Goal: Information Seeking & Learning: Learn about a topic

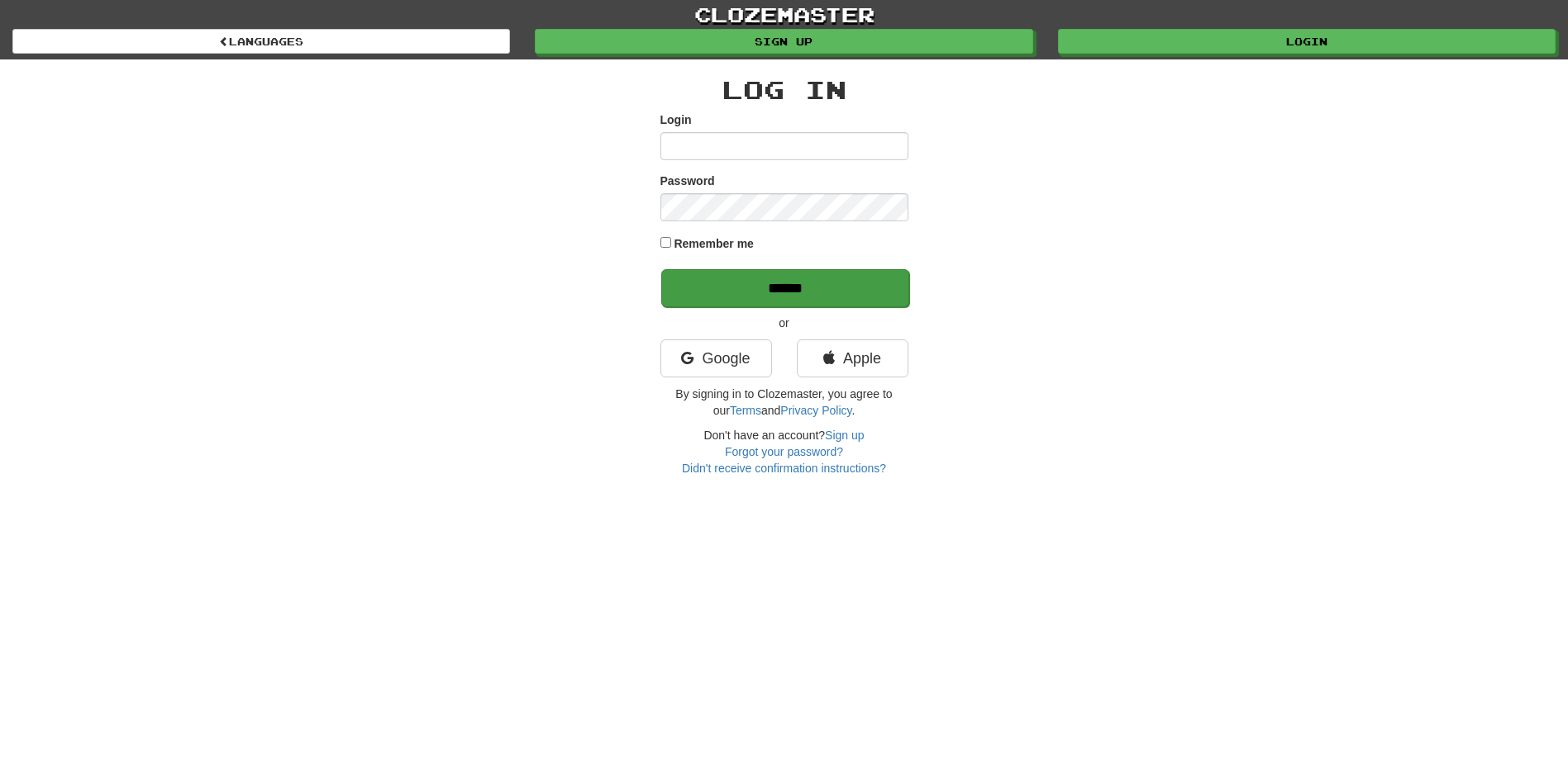
type input "**********"
click at [721, 301] on input "******" at bounding box center [785, 288] width 248 height 38
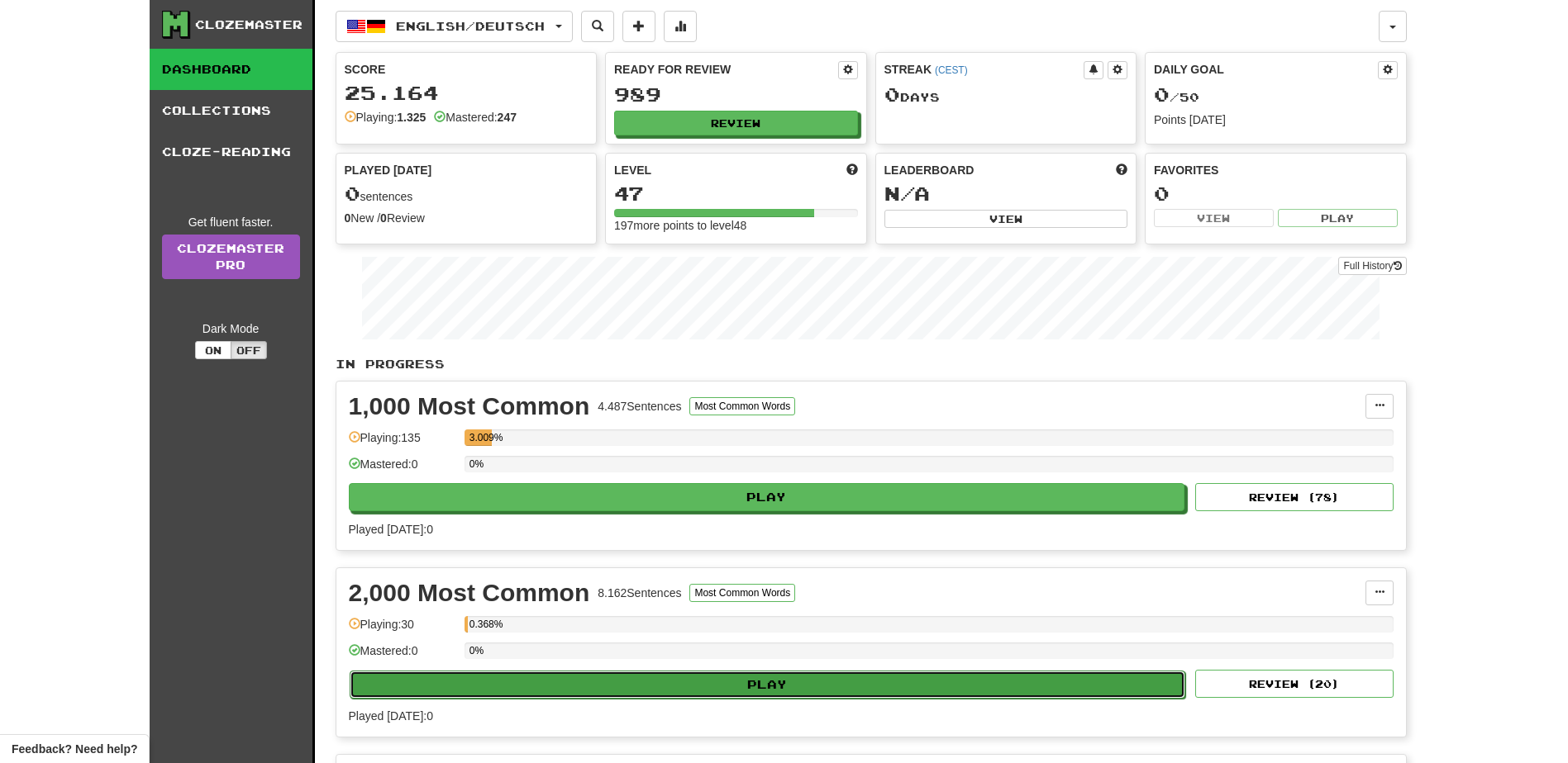
click at [725, 683] on button "Play" at bounding box center [767, 685] width 836 height 28
select select "**"
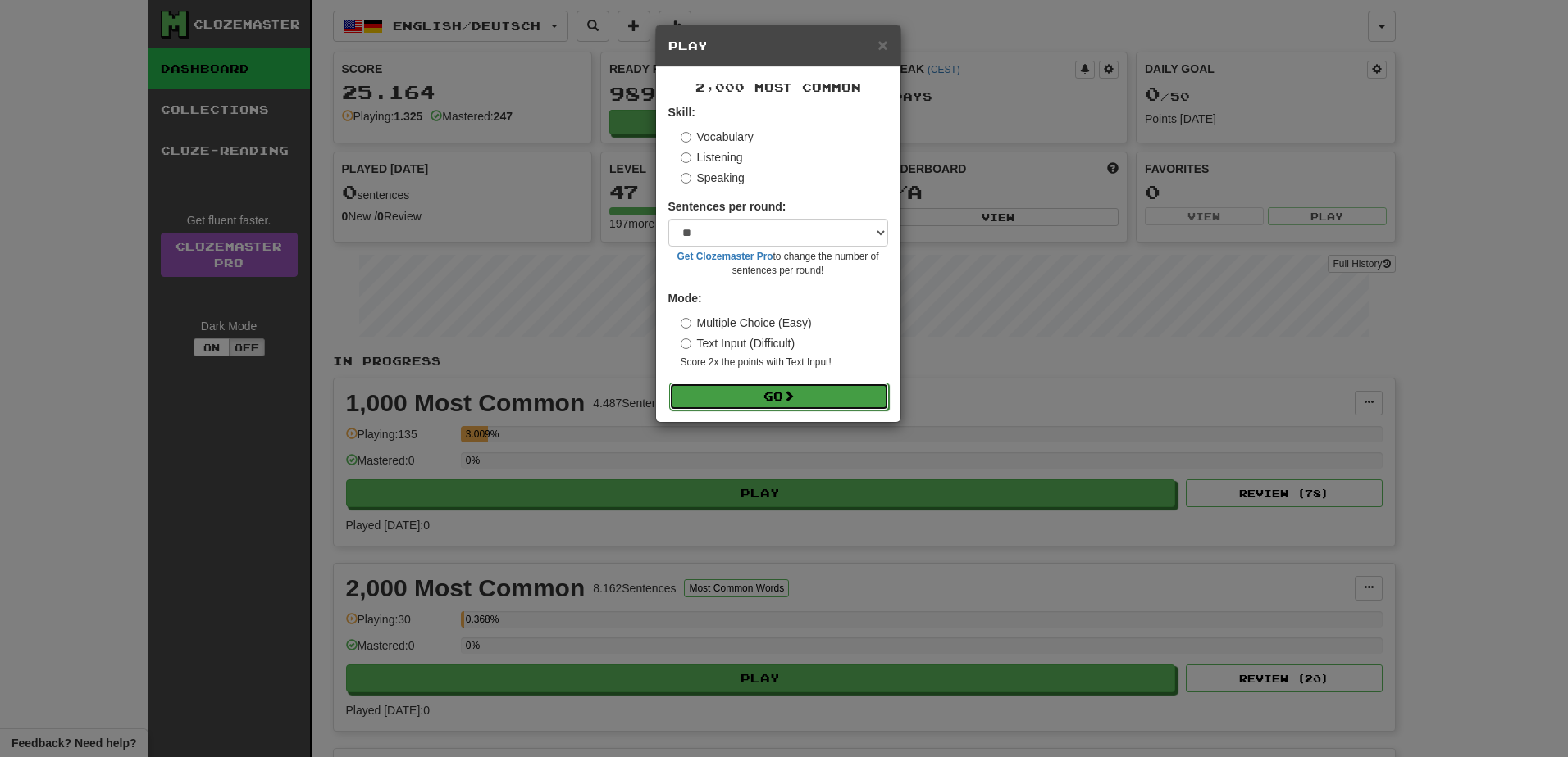
click at [735, 397] on button "Go" at bounding box center [779, 396] width 220 height 28
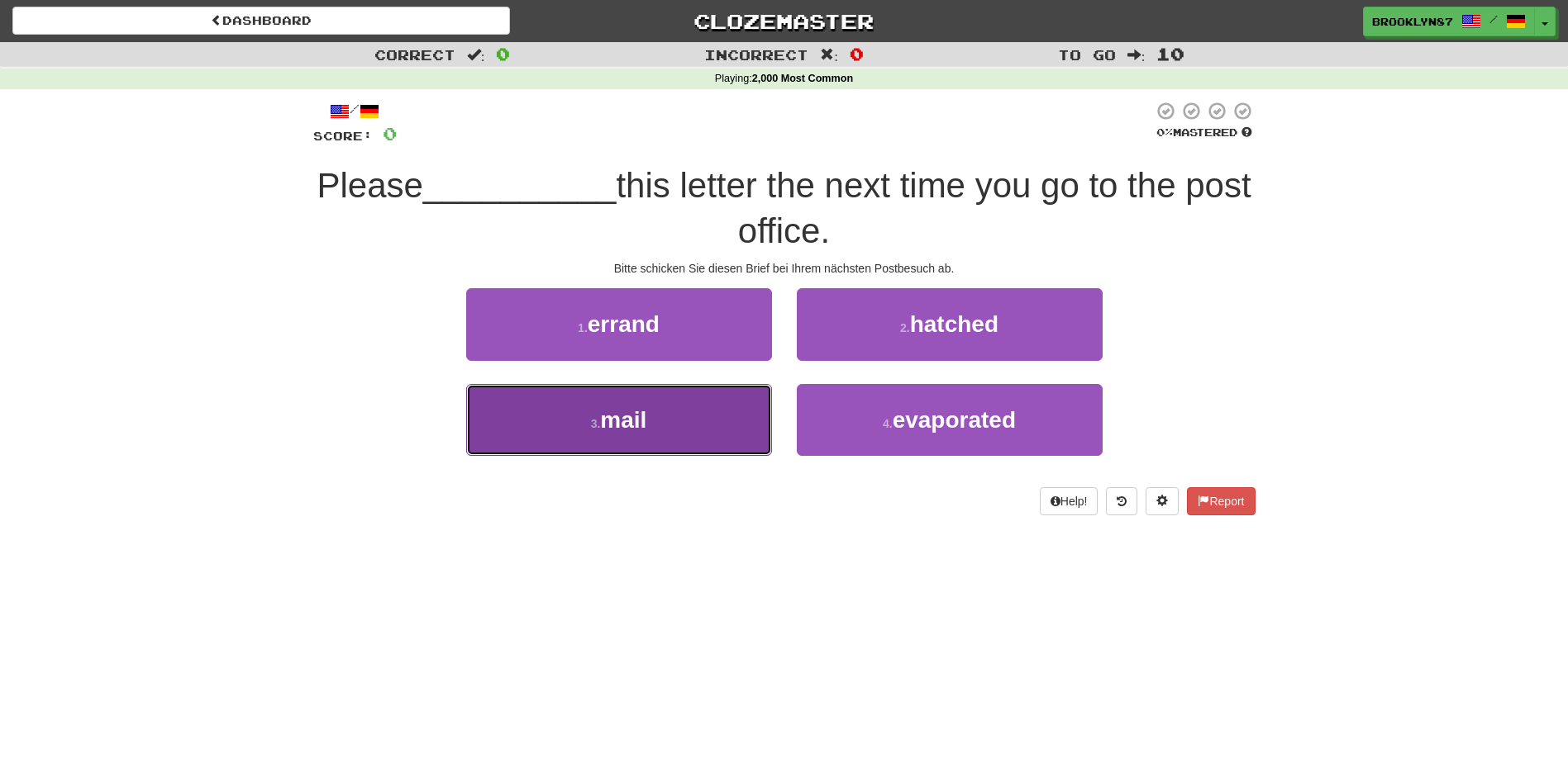
click at [673, 410] on button "3 . mail" at bounding box center [619, 420] width 306 height 72
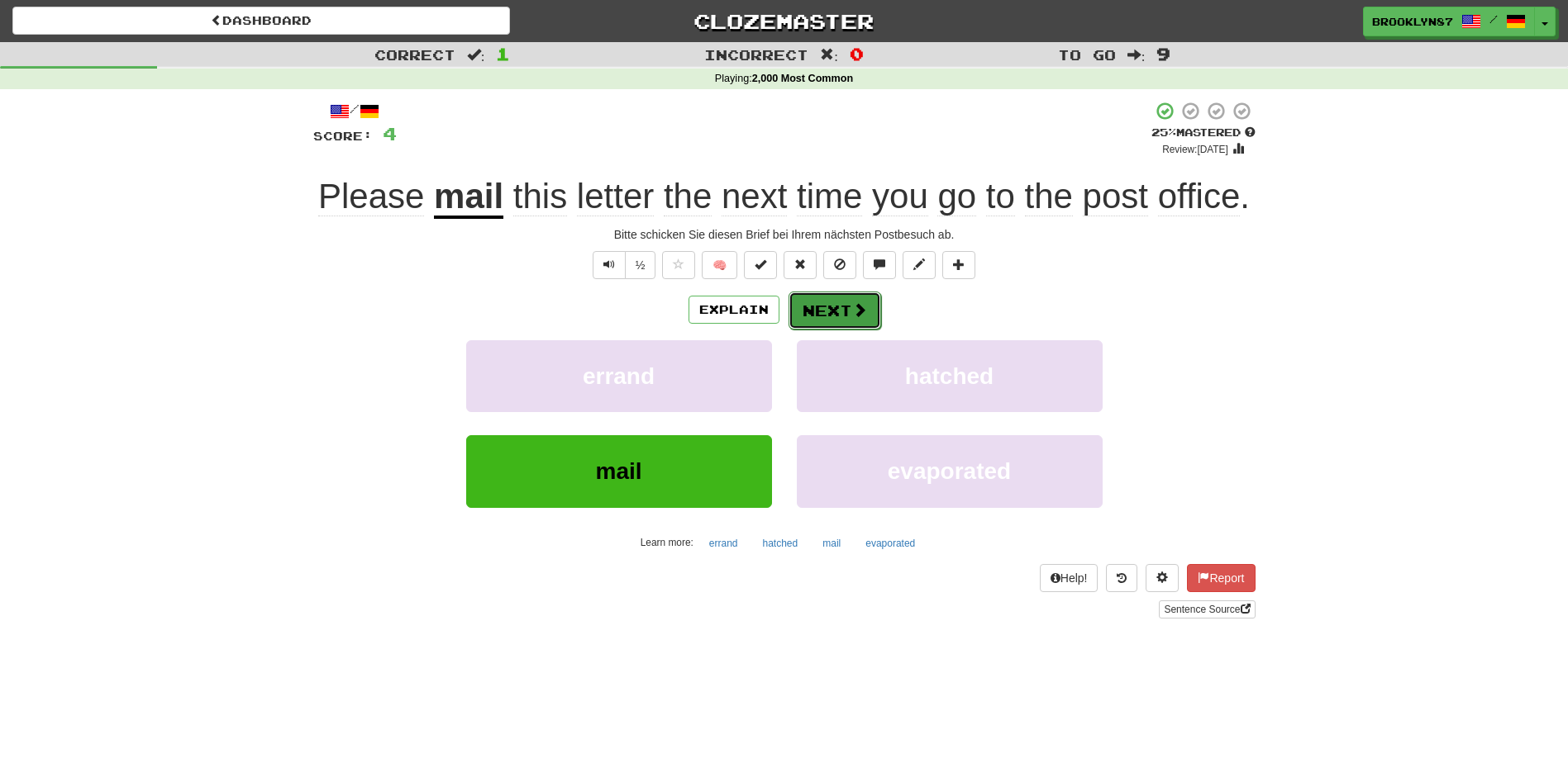
click at [829, 308] on button "Next" at bounding box center [834, 310] width 93 height 38
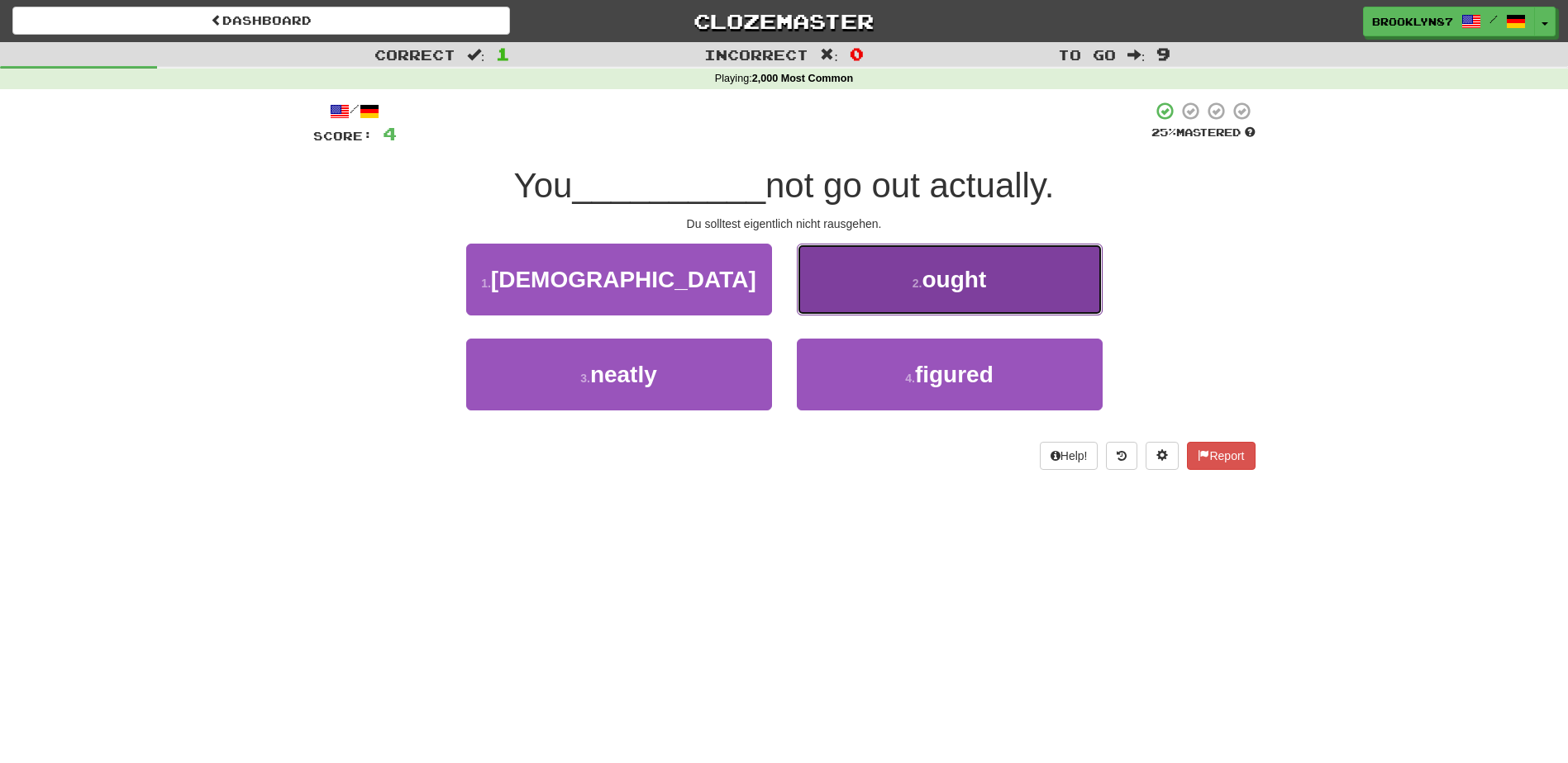
click at [893, 277] on button "2 . ought" at bounding box center [950, 280] width 306 height 72
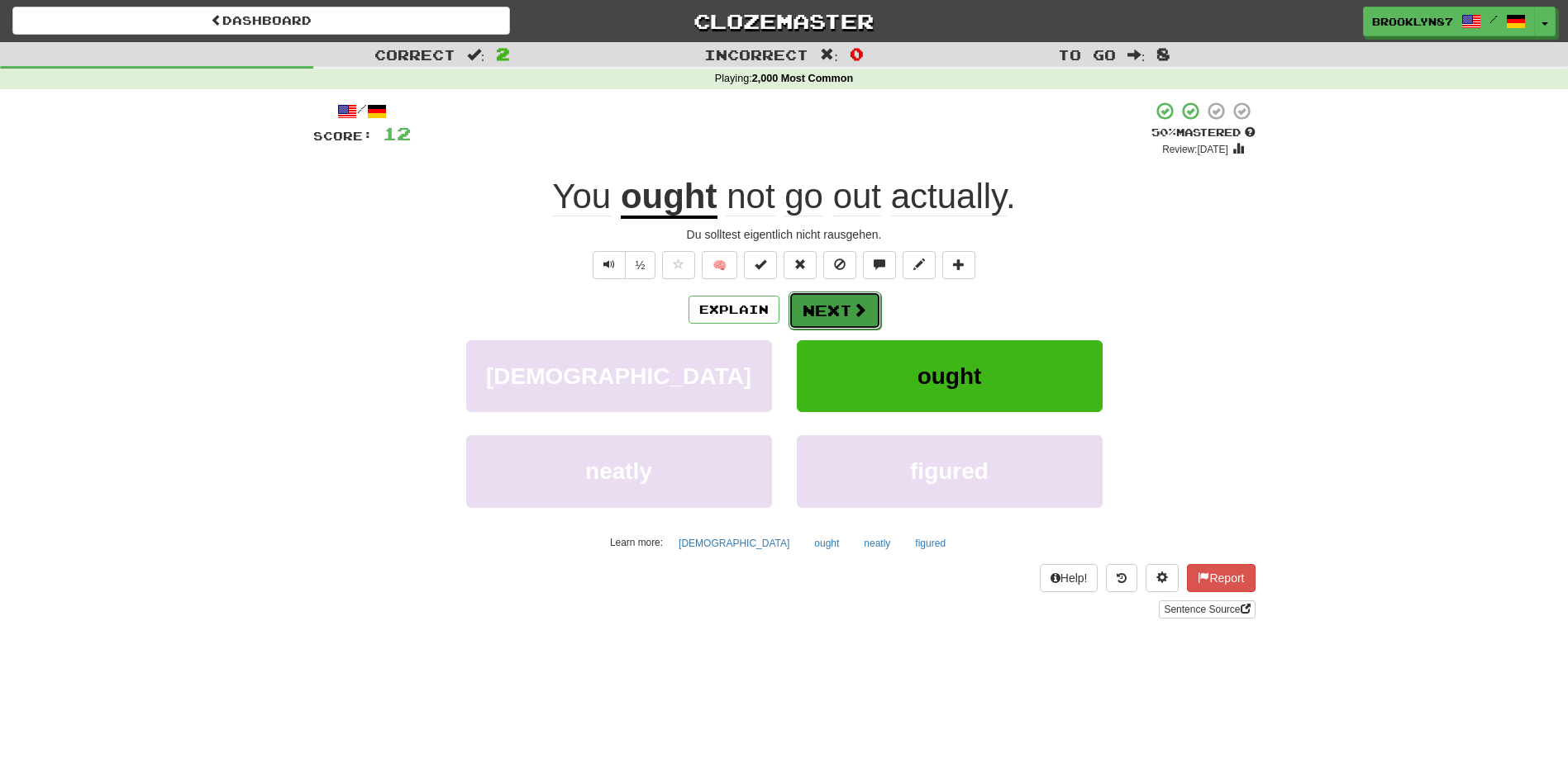
click at [844, 308] on button "Next" at bounding box center [834, 310] width 93 height 38
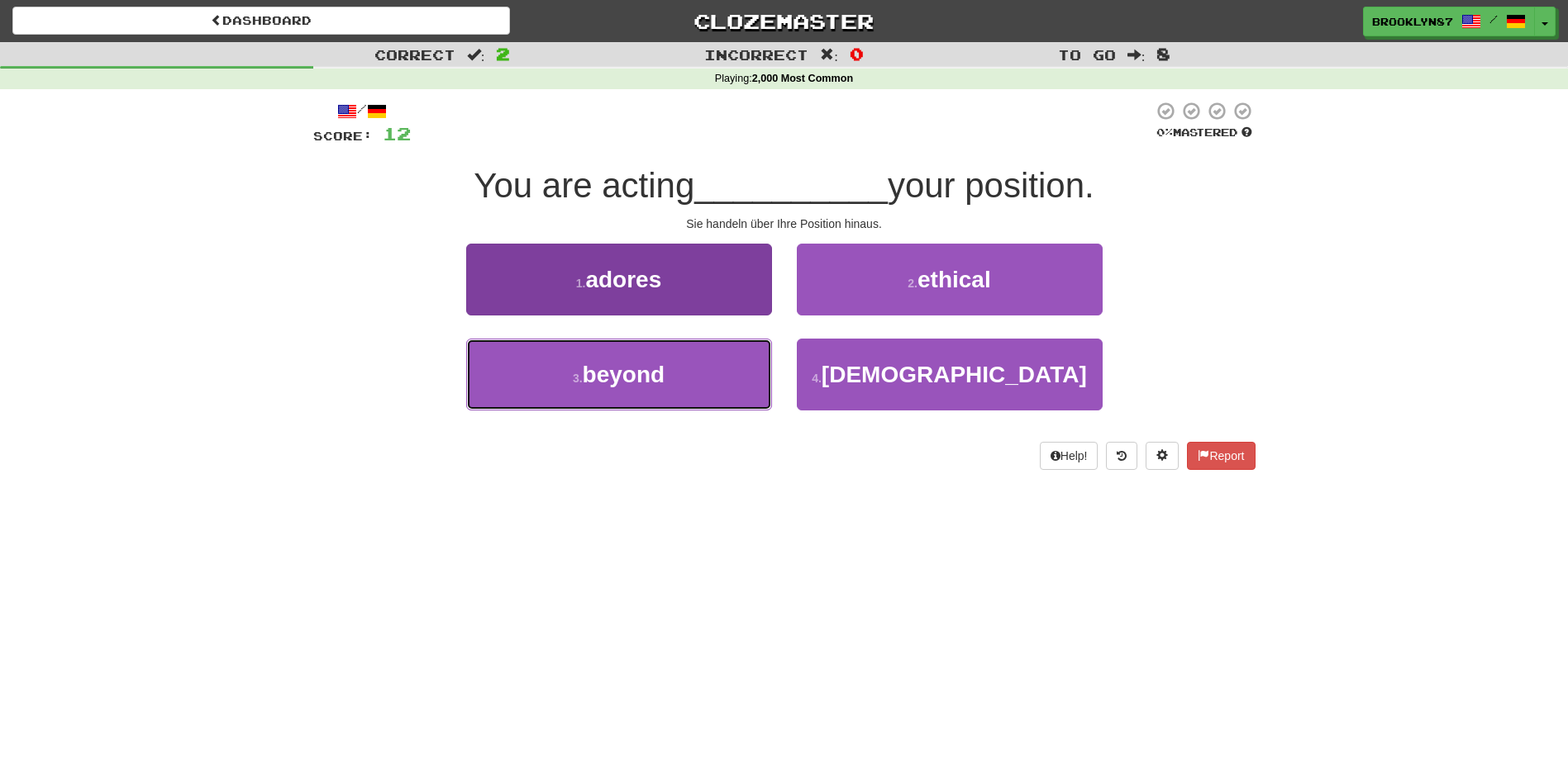
drag, startPoint x: 560, startPoint y: 371, endPoint x: 522, endPoint y: 345, distance: 46.0
click at [522, 345] on button "3 . beyond" at bounding box center [619, 374] width 306 height 72
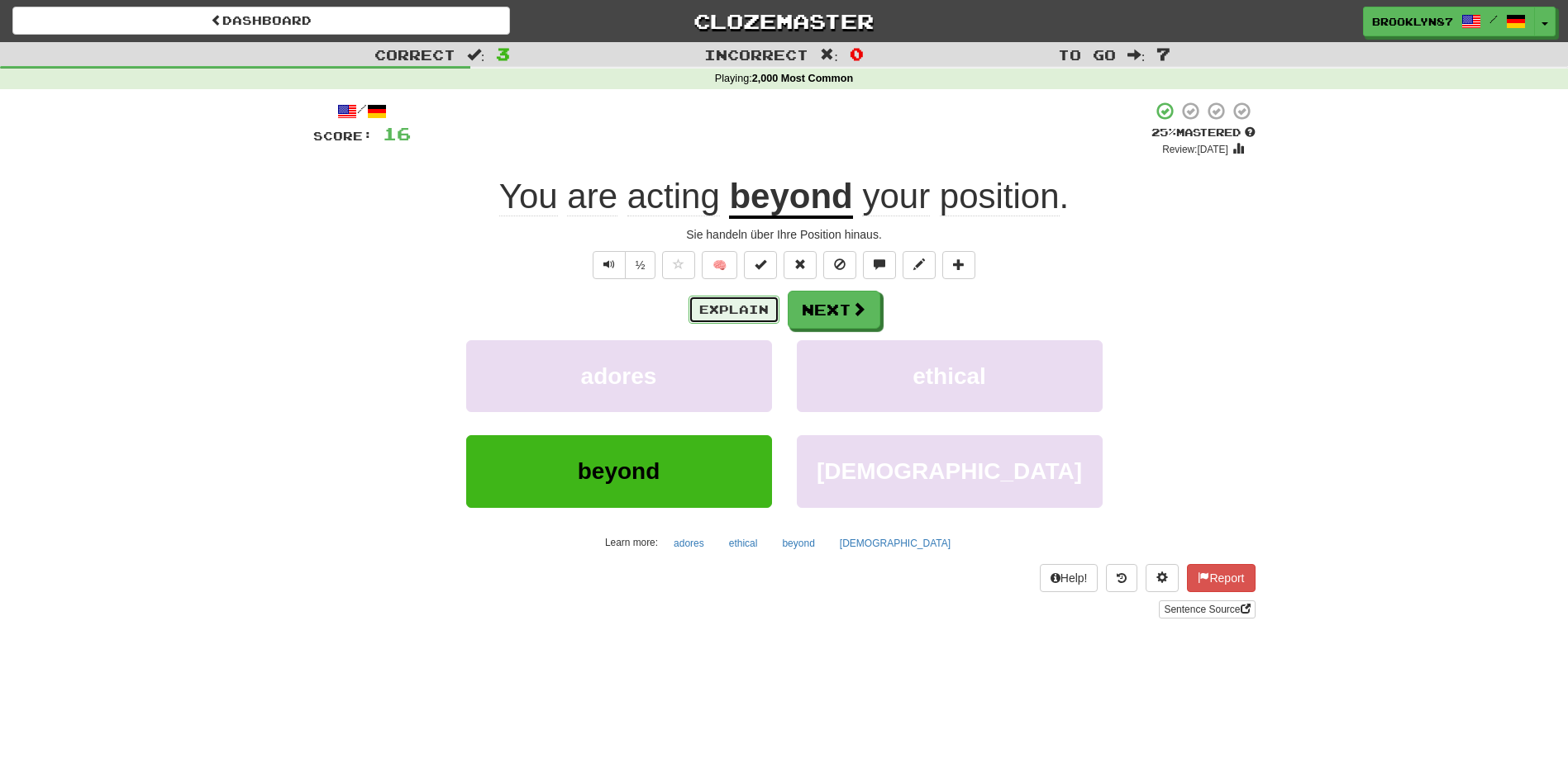
click at [757, 309] on button "Explain" at bounding box center [734, 310] width 91 height 28
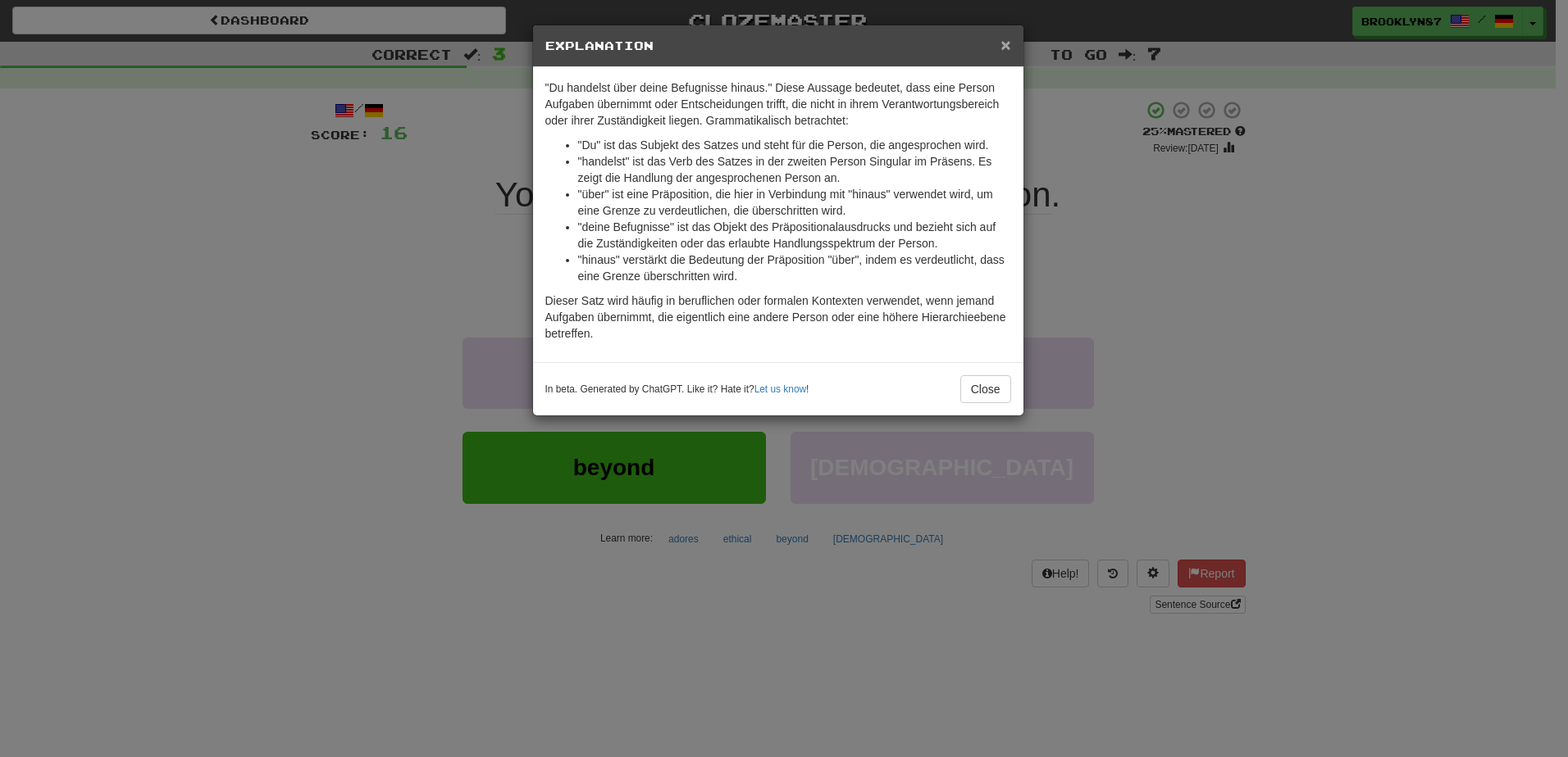
click at [1007, 43] on span "×" at bounding box center [1005, 44] width 10 height 19
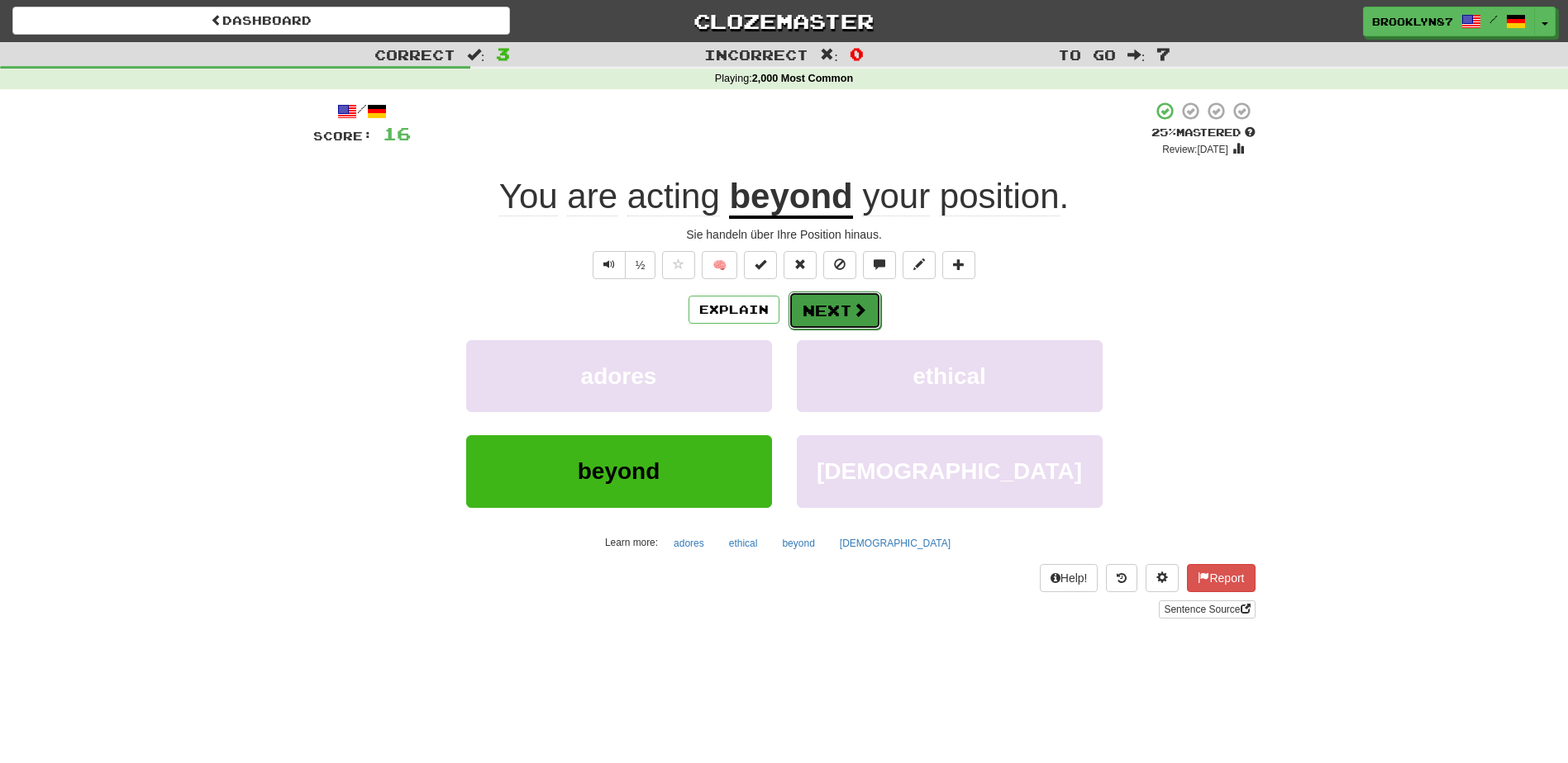
click at [833, 304] on button "Next" at bounding box center [834, 310] width 93 height 38
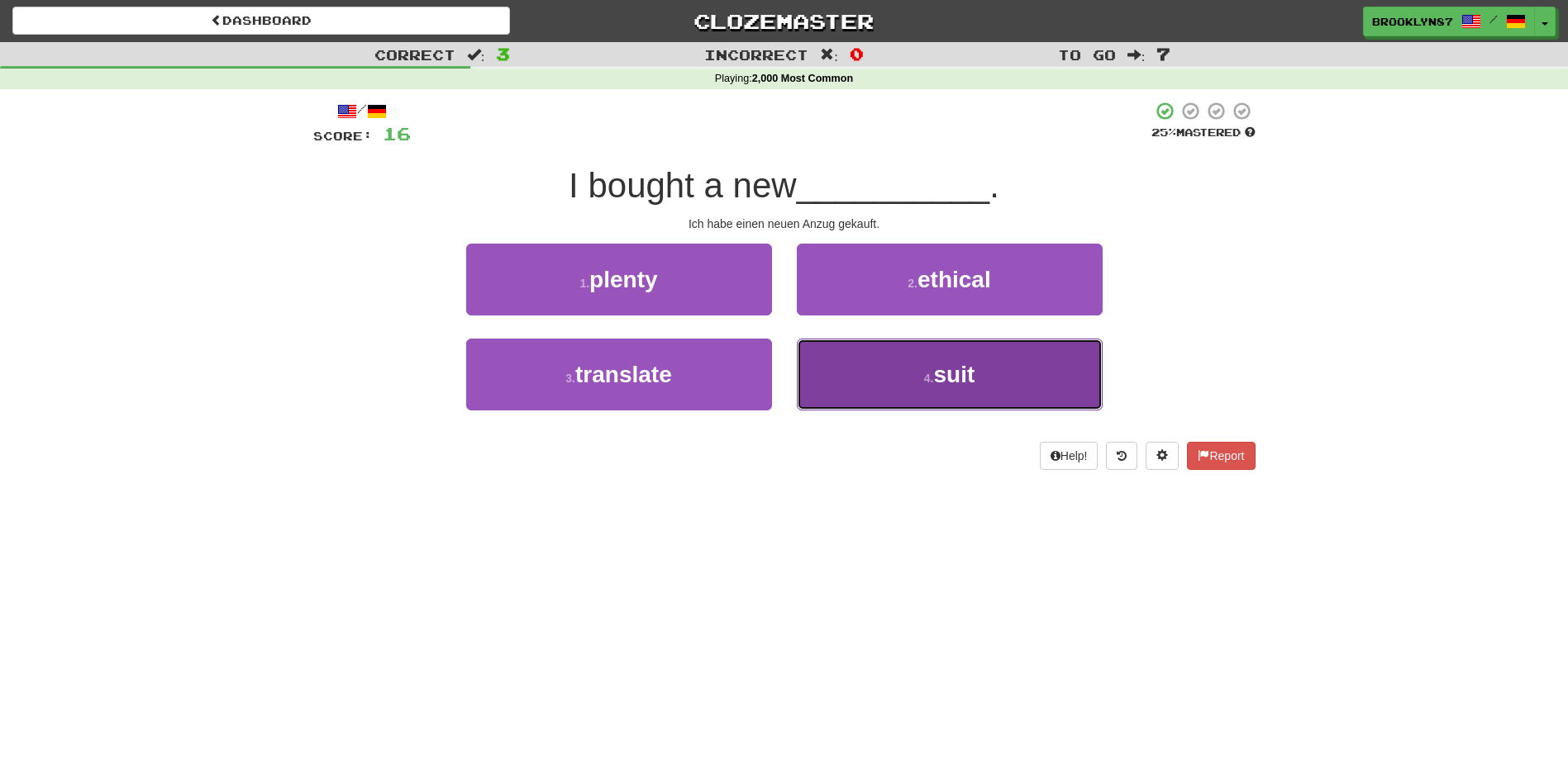
click at [830, 382] on button "4 . suit" at bounding box center [950, 374] width 306 height 72
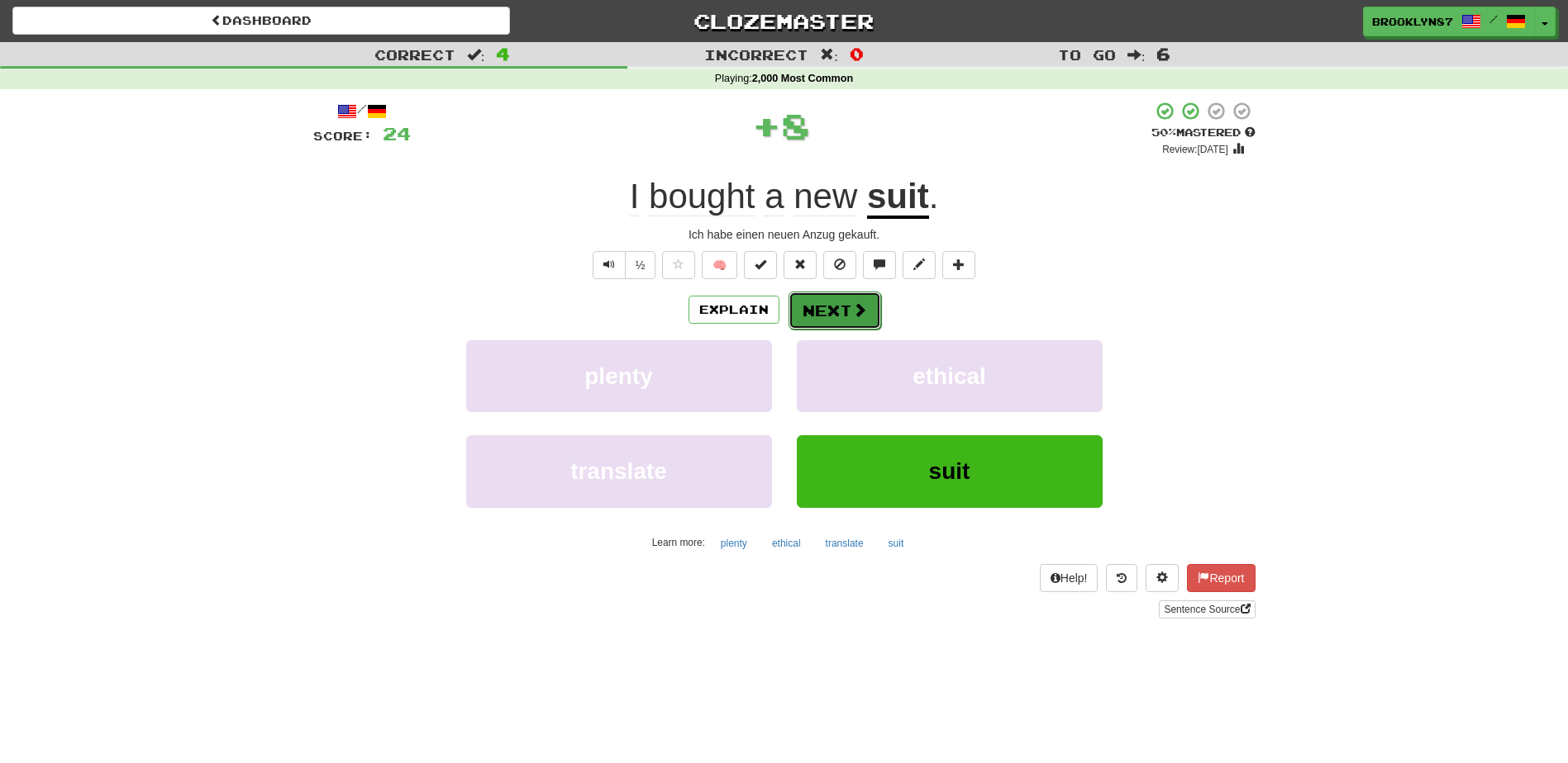
click at [832, 300] on button "Next" at bounding box center [834, 310] width 93 height 38
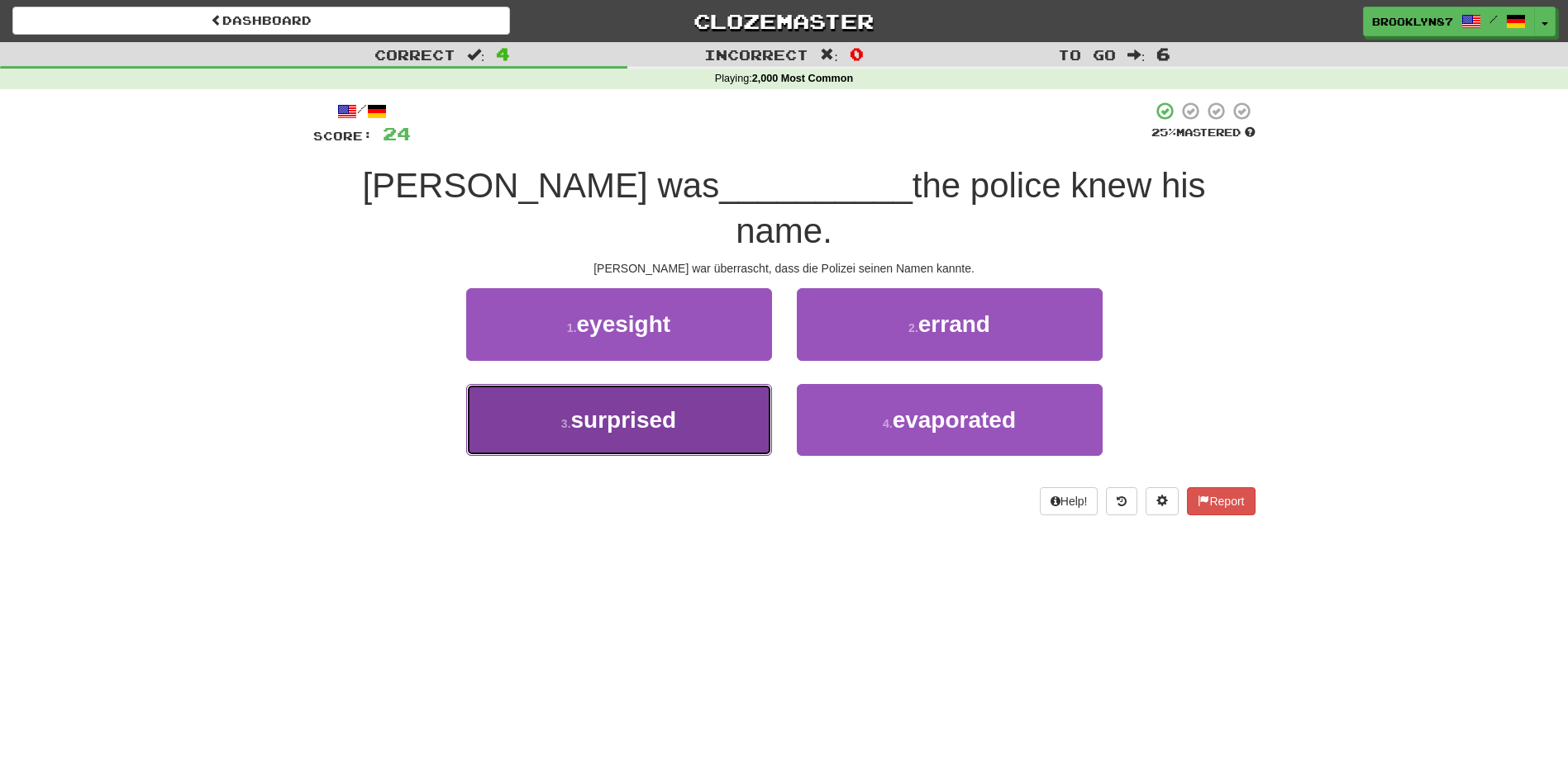
click at [731, 384] on button "3 . surprised" at bounding box center [619, 420] width 306 height 72
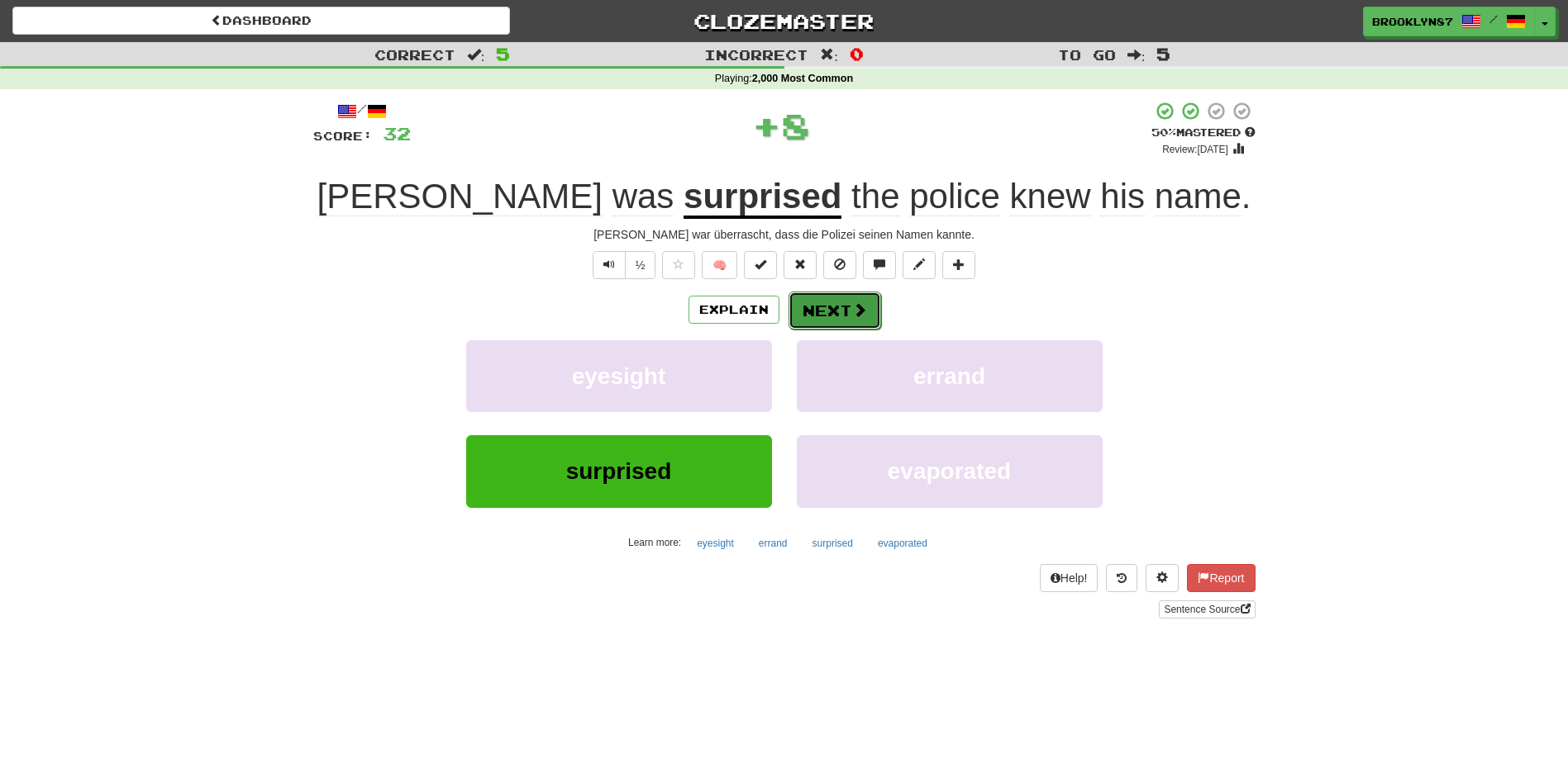
click at [832, 305] on button "Next" at bounding box center [834, 310] width 93 height 38
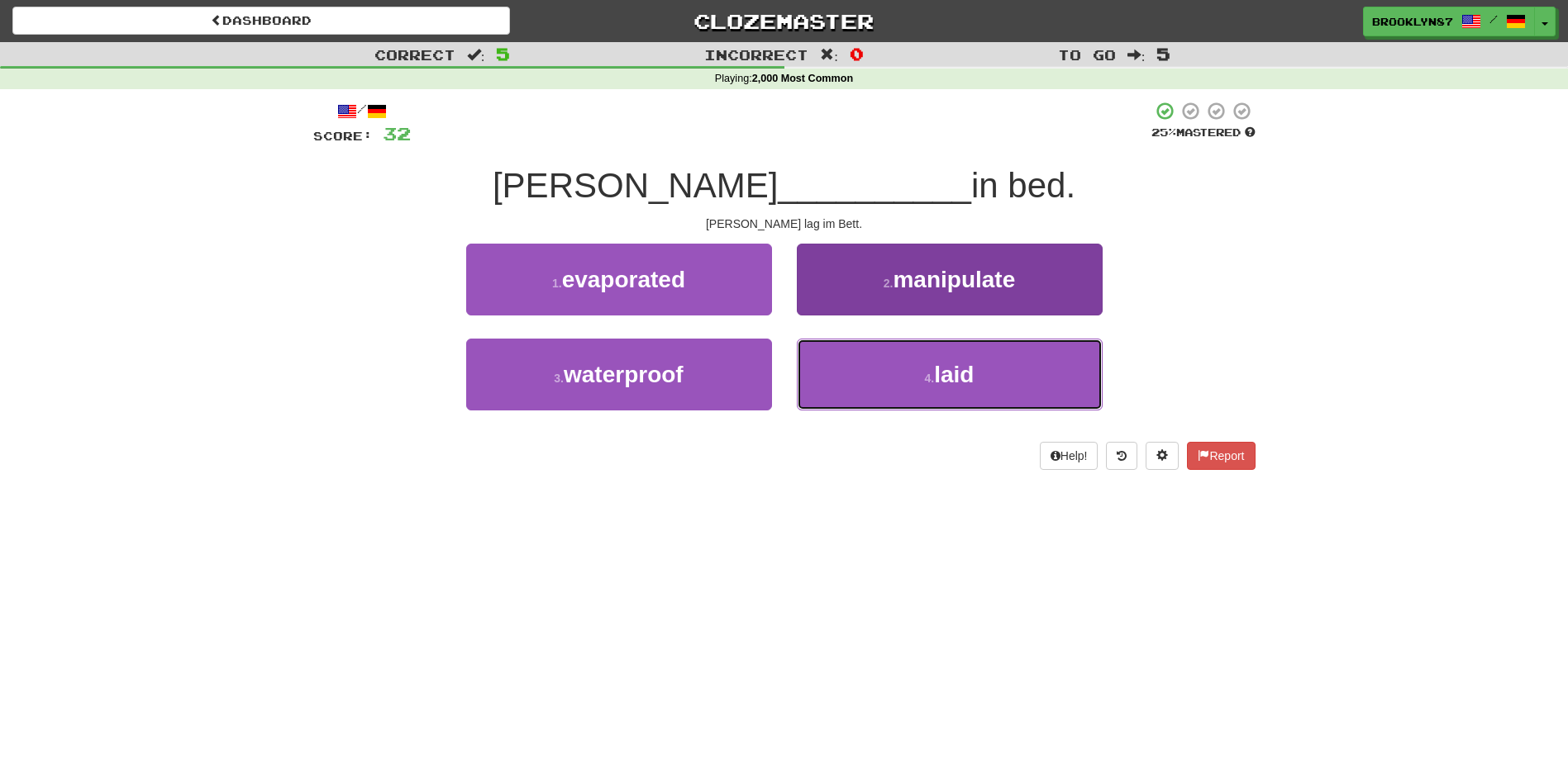
drag, startPoint x: 969, startPoint y: 380, endPoint x: 953, endPoint y: 380, distance: 16.0
click at [969, 380] on span "laid" at bounding box center [954, 374] width 40 height 25
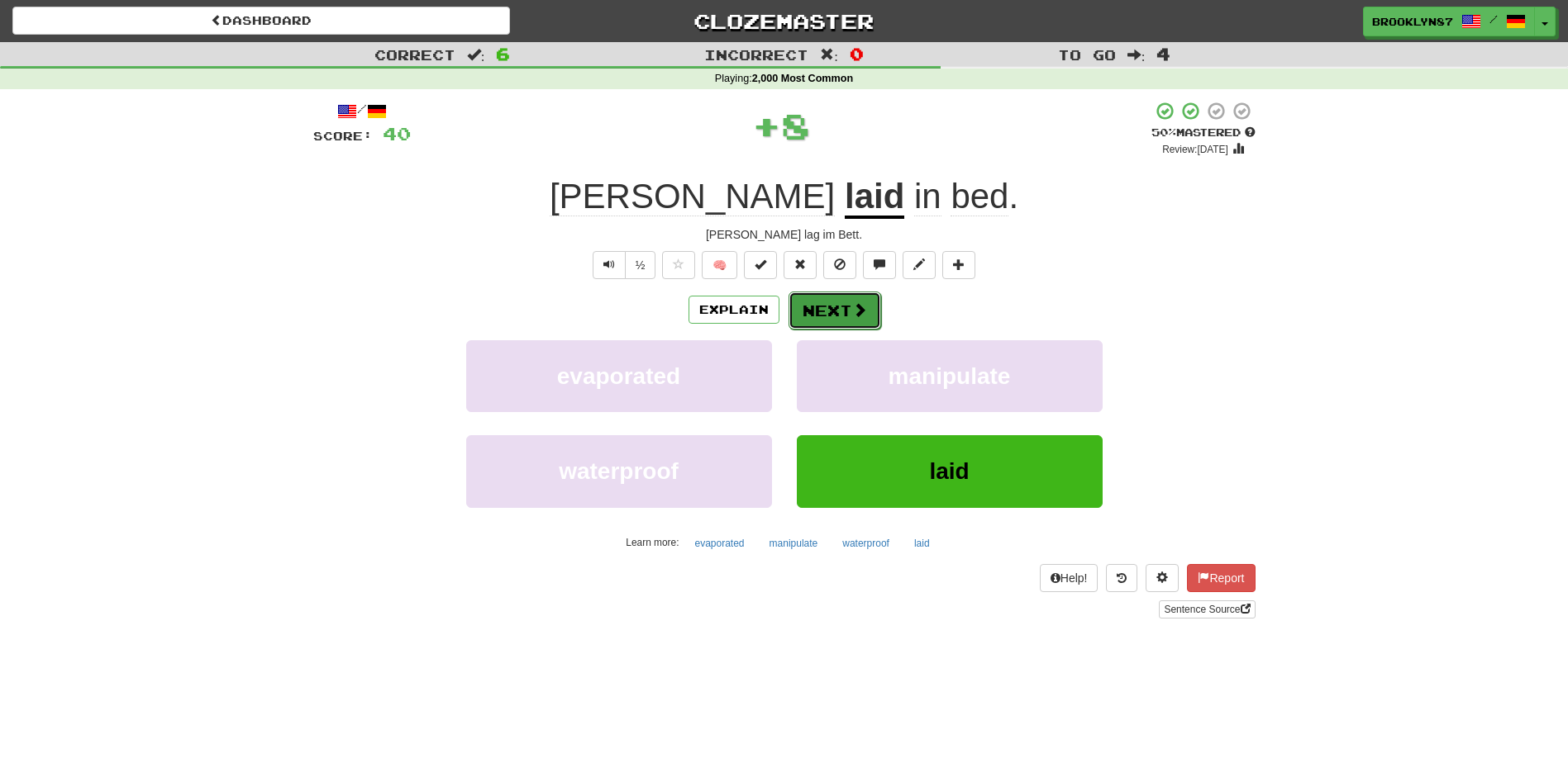
click at [828, 317] on button "Next" at bounding box center [834, 310] width 93 height 38
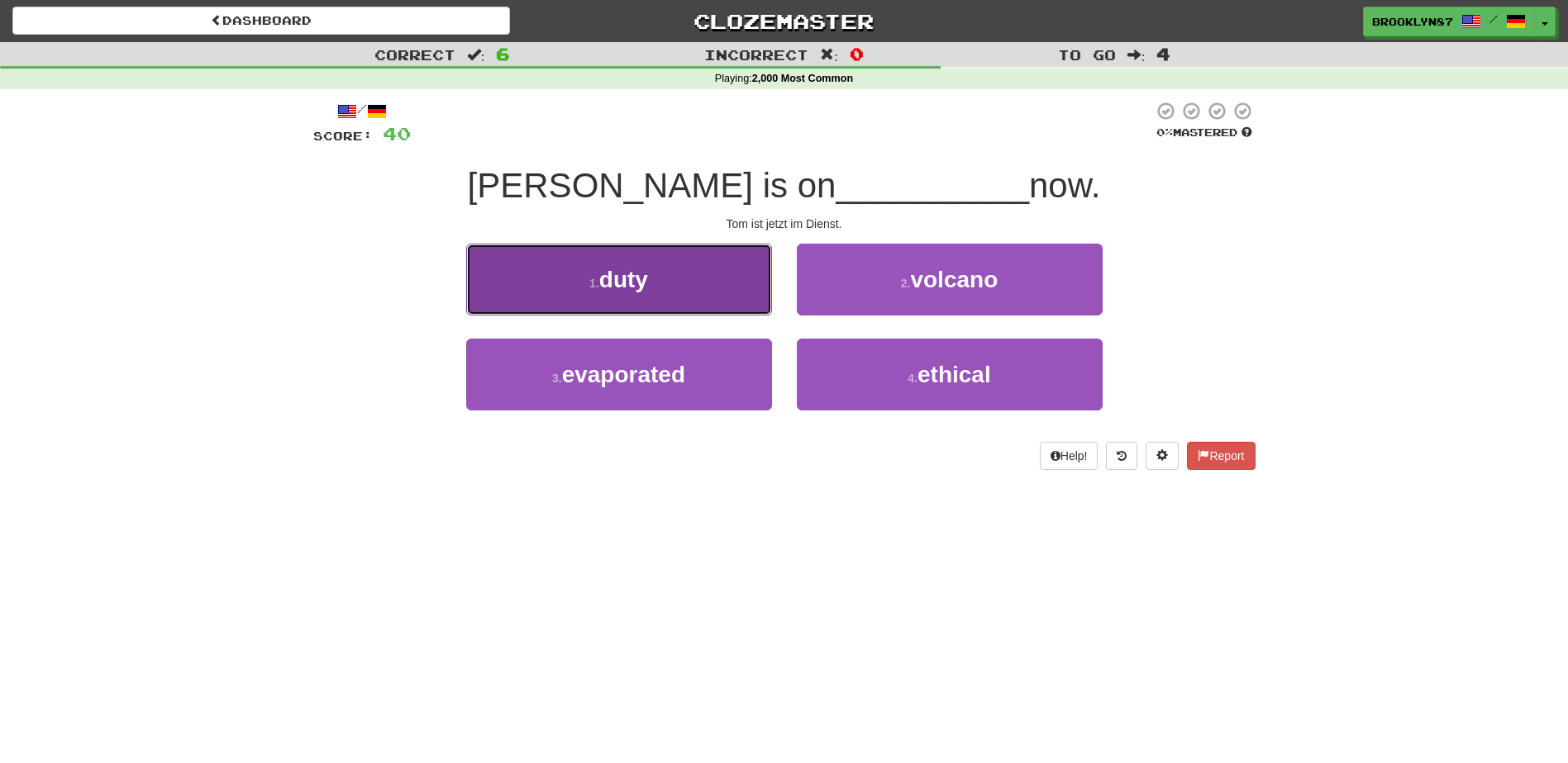
click at [633, 277] on span "duty" at bounding box center [624, 280] width 49 height 25
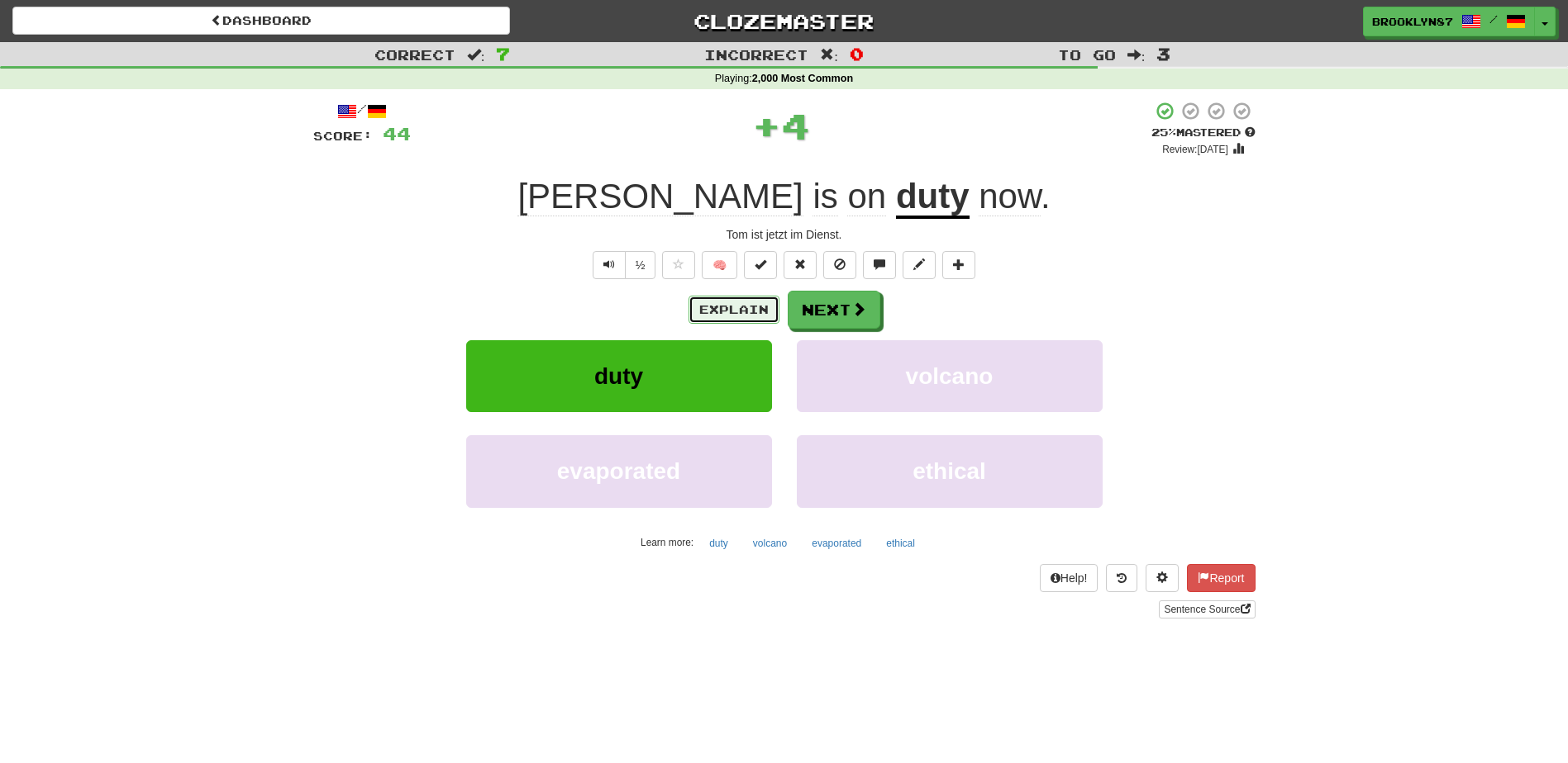
click at [736, 316] on button "Explain" at bounding box center [734, 310] width 91 height 28
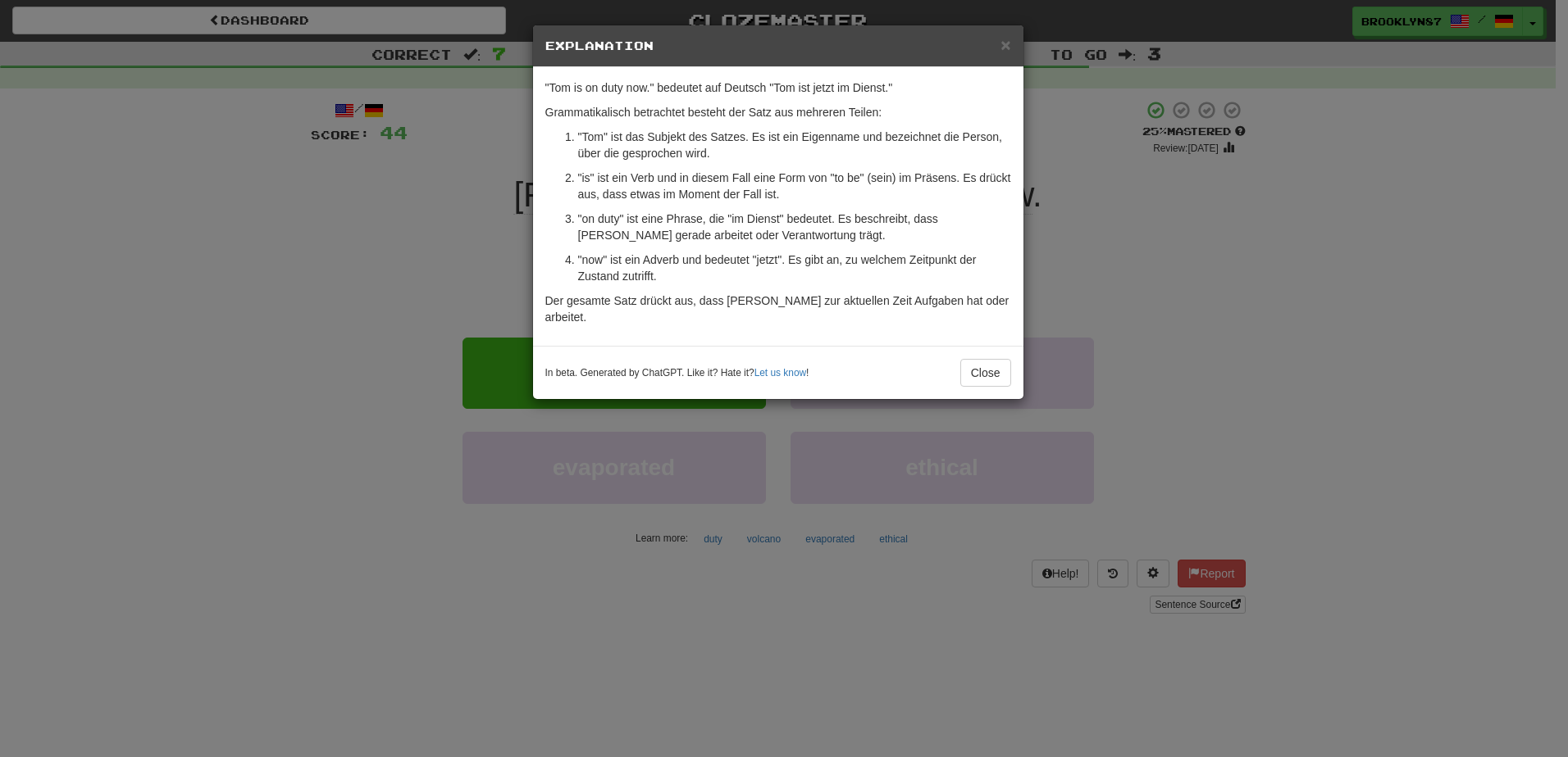
click at [1012, 39] on div "× Explanation" at bounding box center [778, 46] width 490 height 42
click at [1002, 42] on span "×" at bounding box center [1005, 44] width 10 height 19
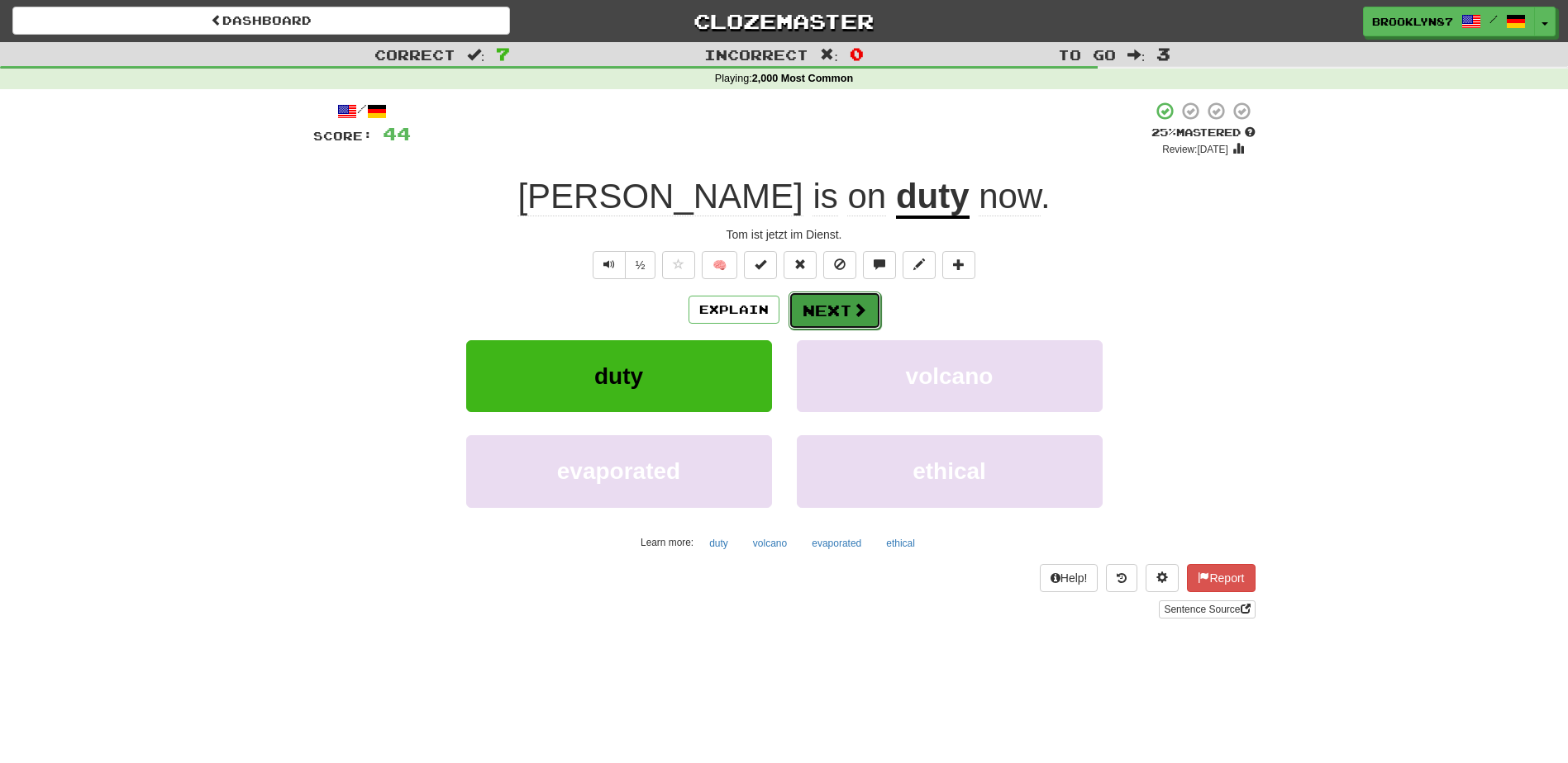
click at [833, 308] on button "Next" at bounding box center [834, 310] width 93 height 38
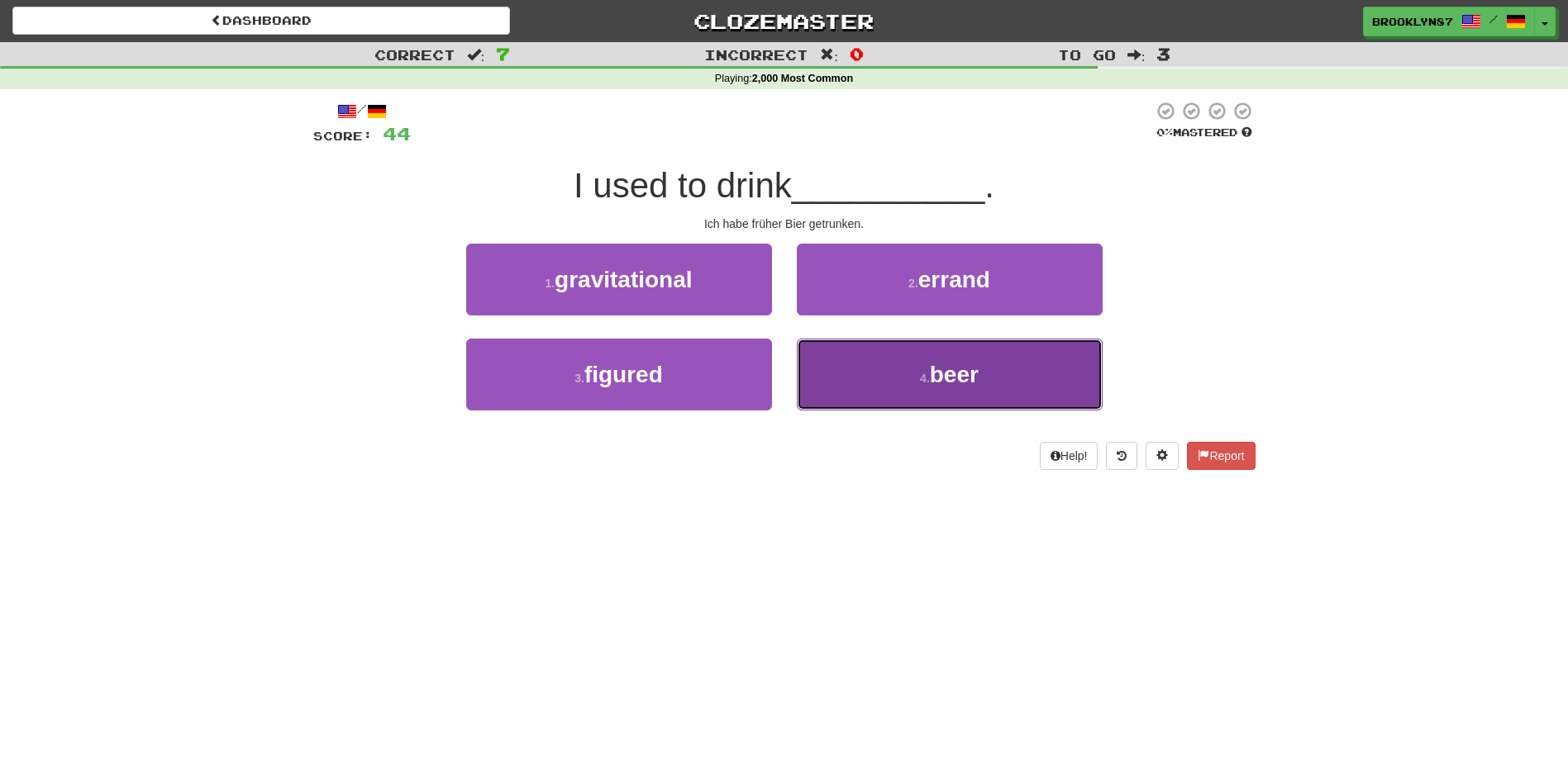
click at [998, 388] on button "4 . beer" at bounding box center [950, 374] width 306 height 72
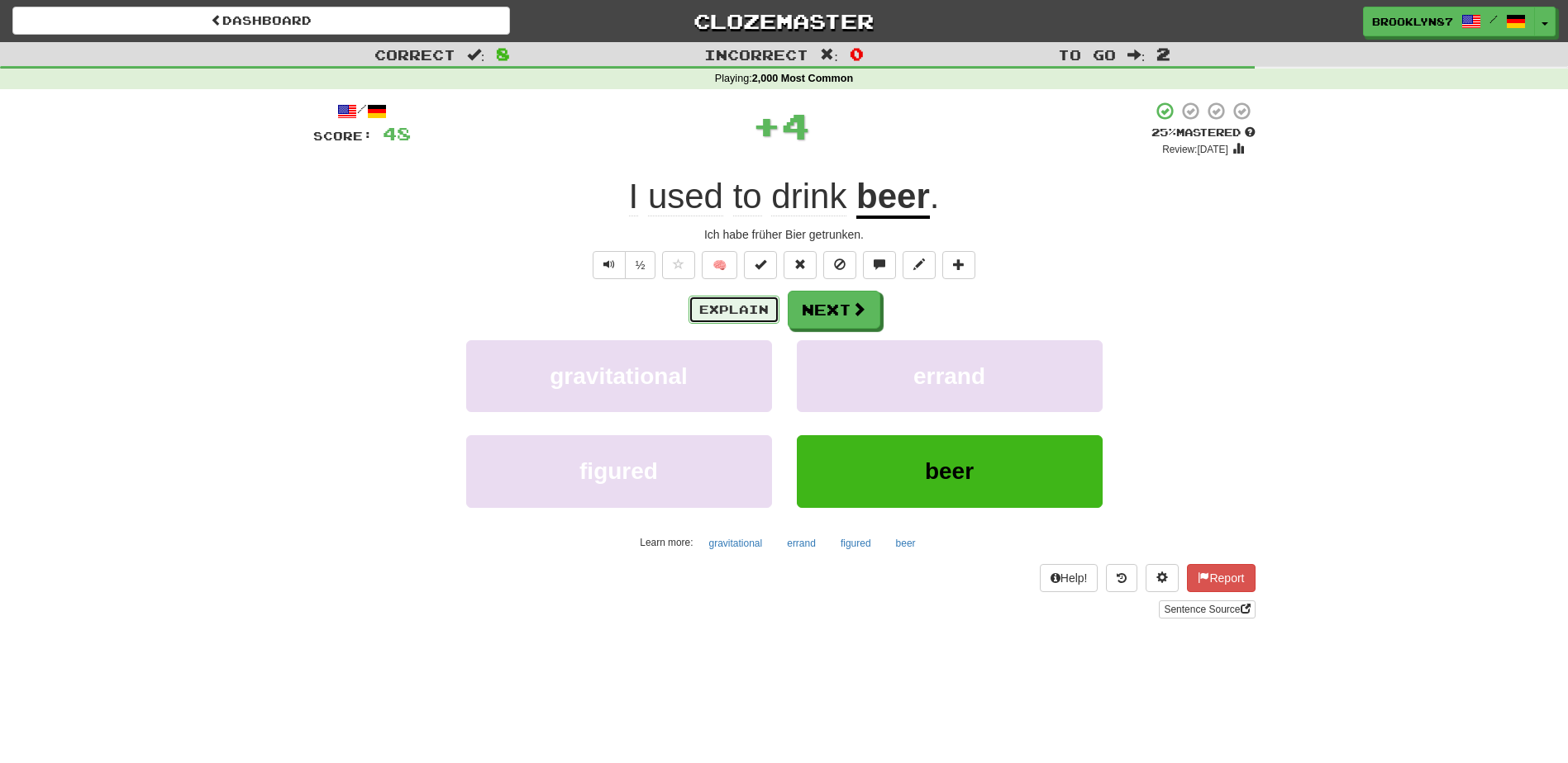
click at [737, 312] on button "Explain" at bounding box center [734, 310] width 91 height 28
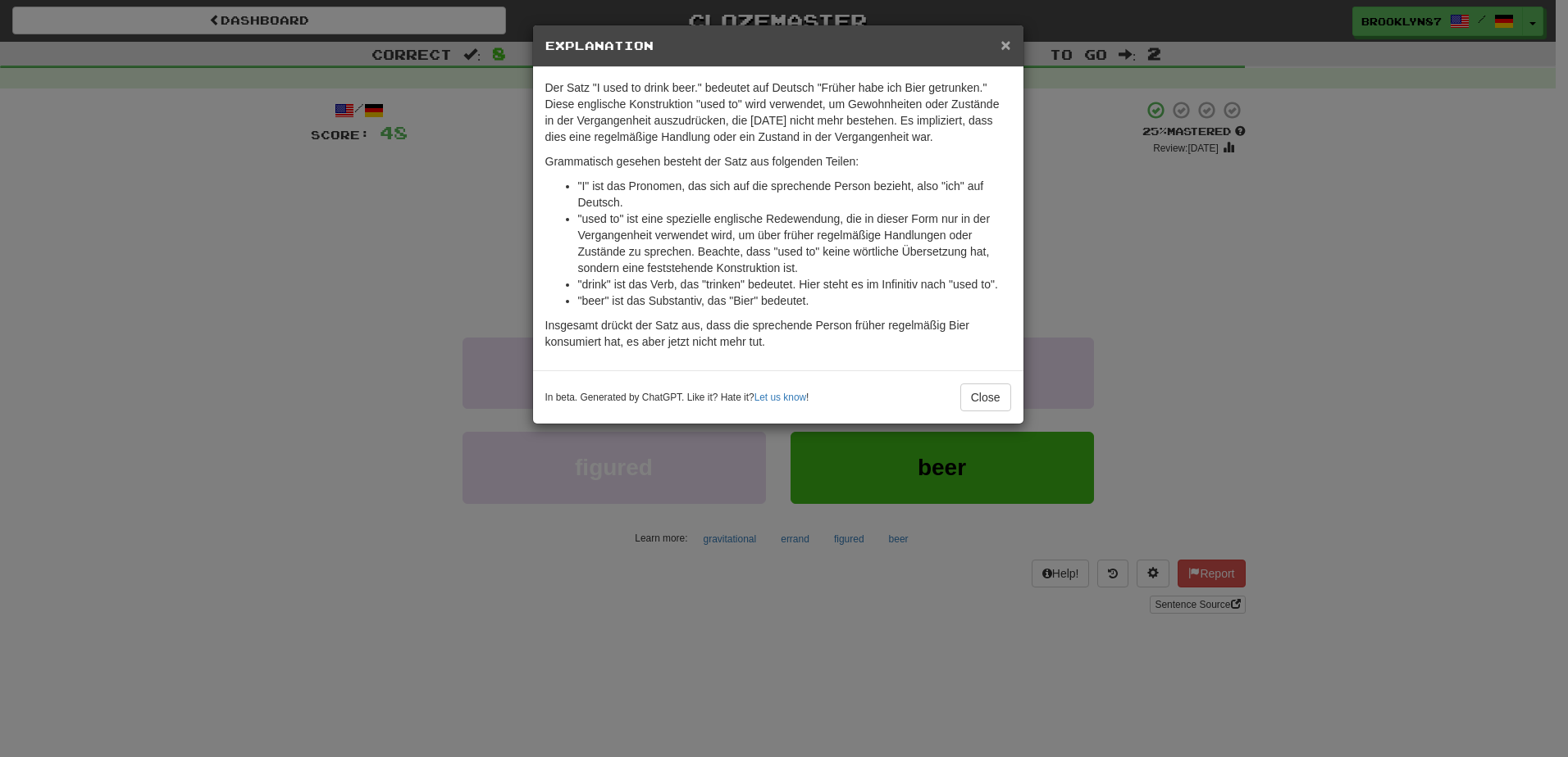
click at [1006, 46] on span "×" at bounding box center [1005, 44] width 10 height 19
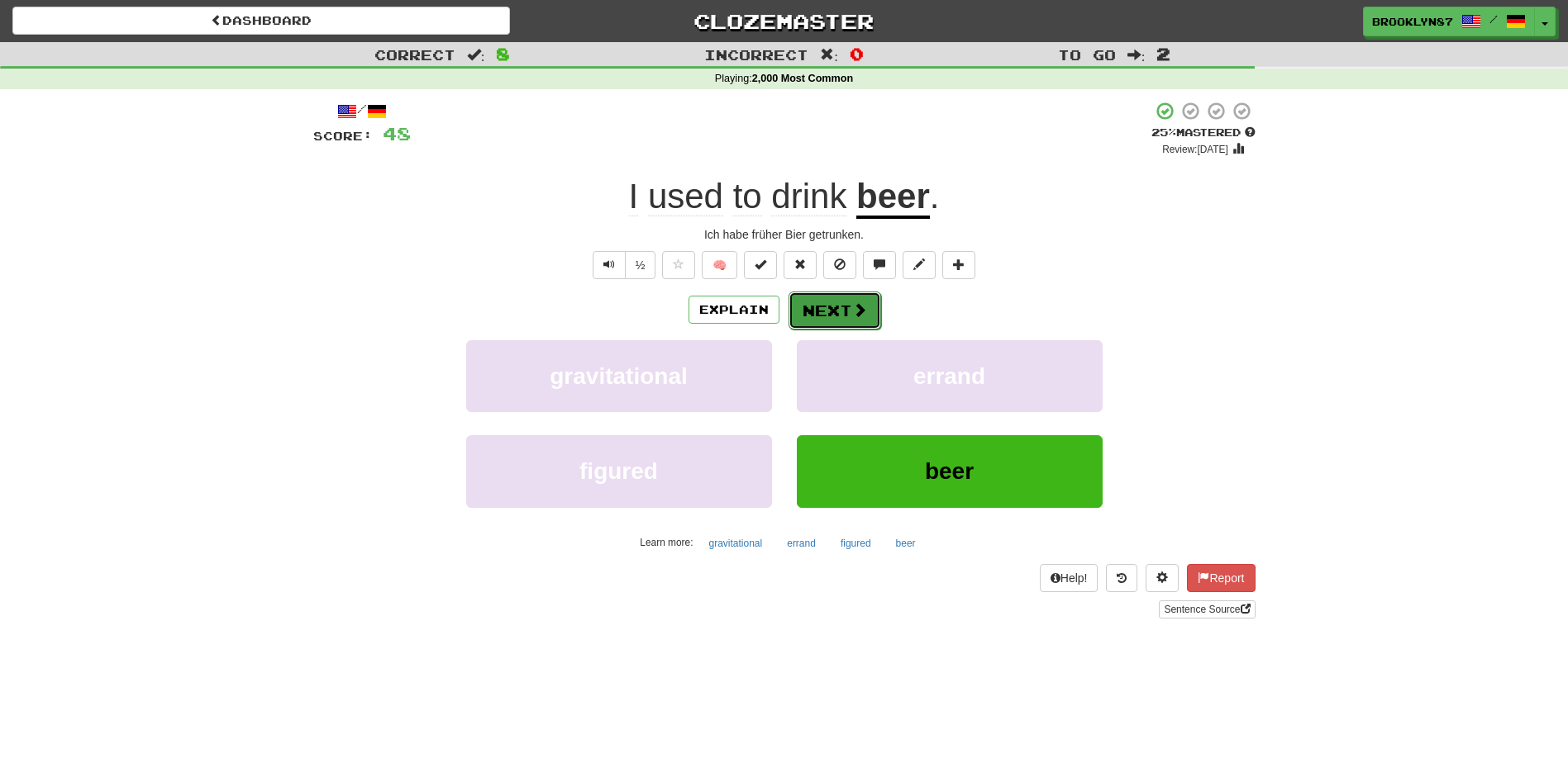
click at [848, 308] on button "Next" at bounding box center [834, 310] width 93 height 38
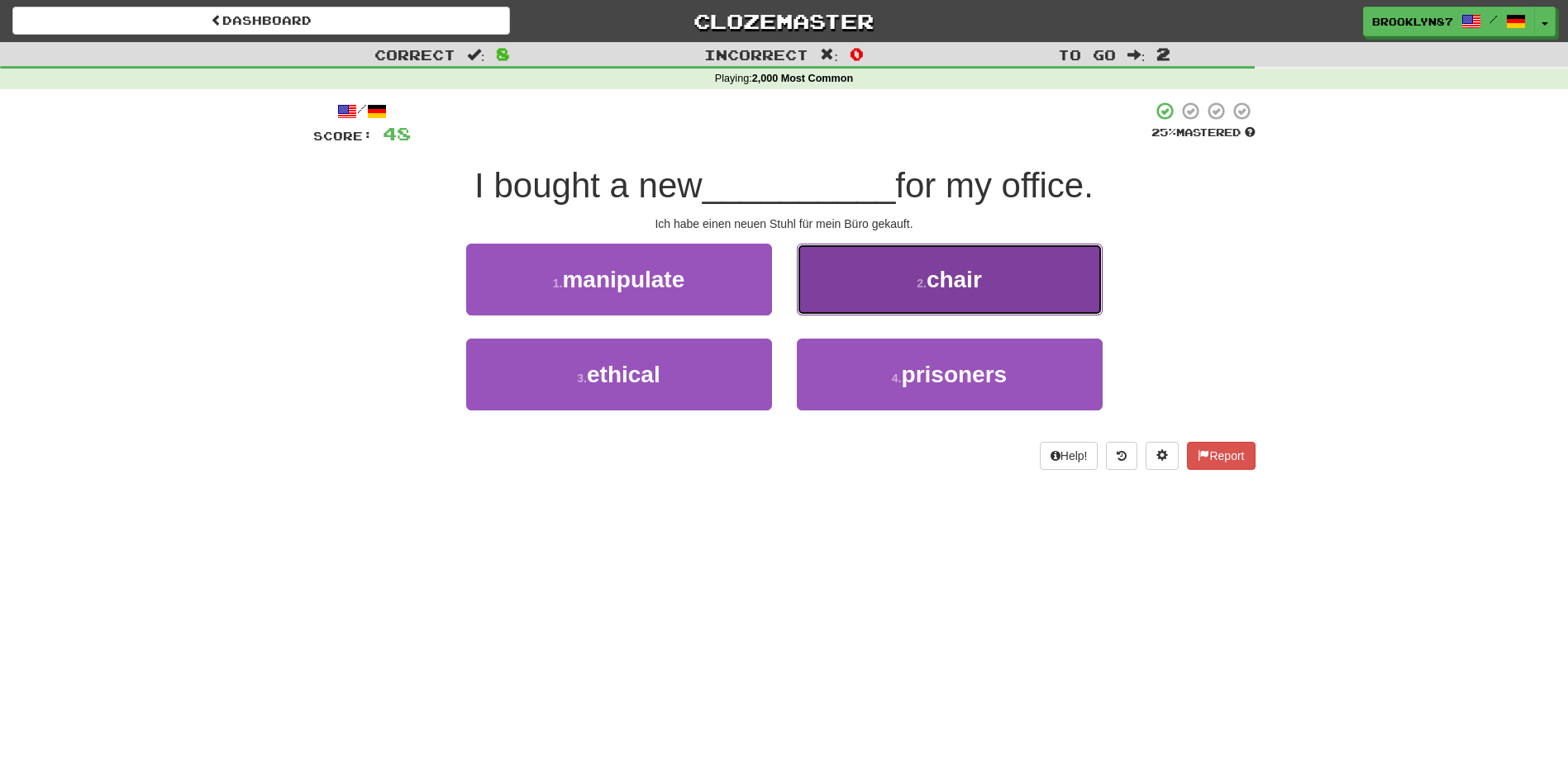
click at [896, 299] on button "2 . chair" at bounding box center [950, 280] width 306 height 72
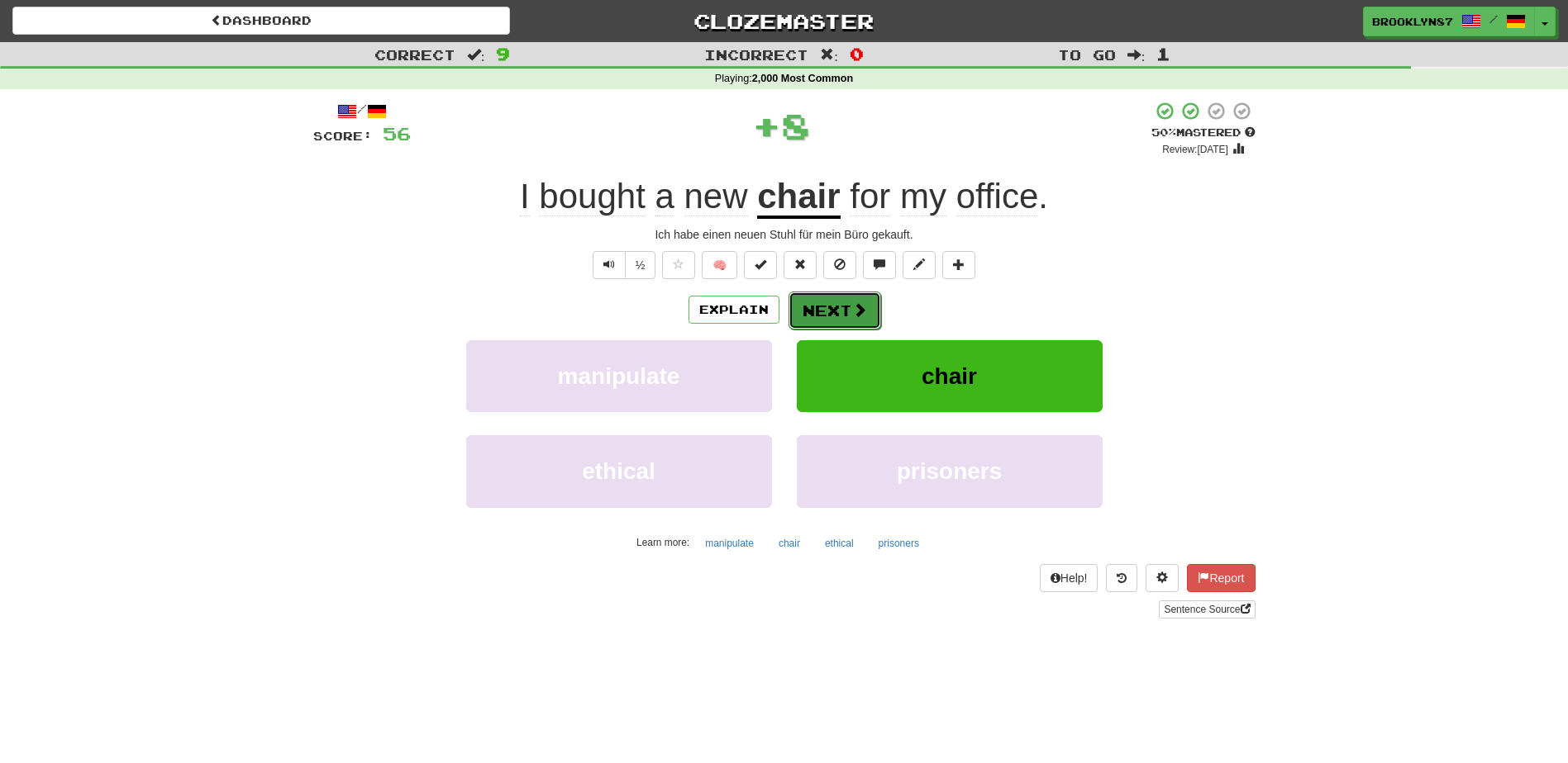
click at [829, 301] on button "Next" at bounding box center [834, 310] width 93 height 38
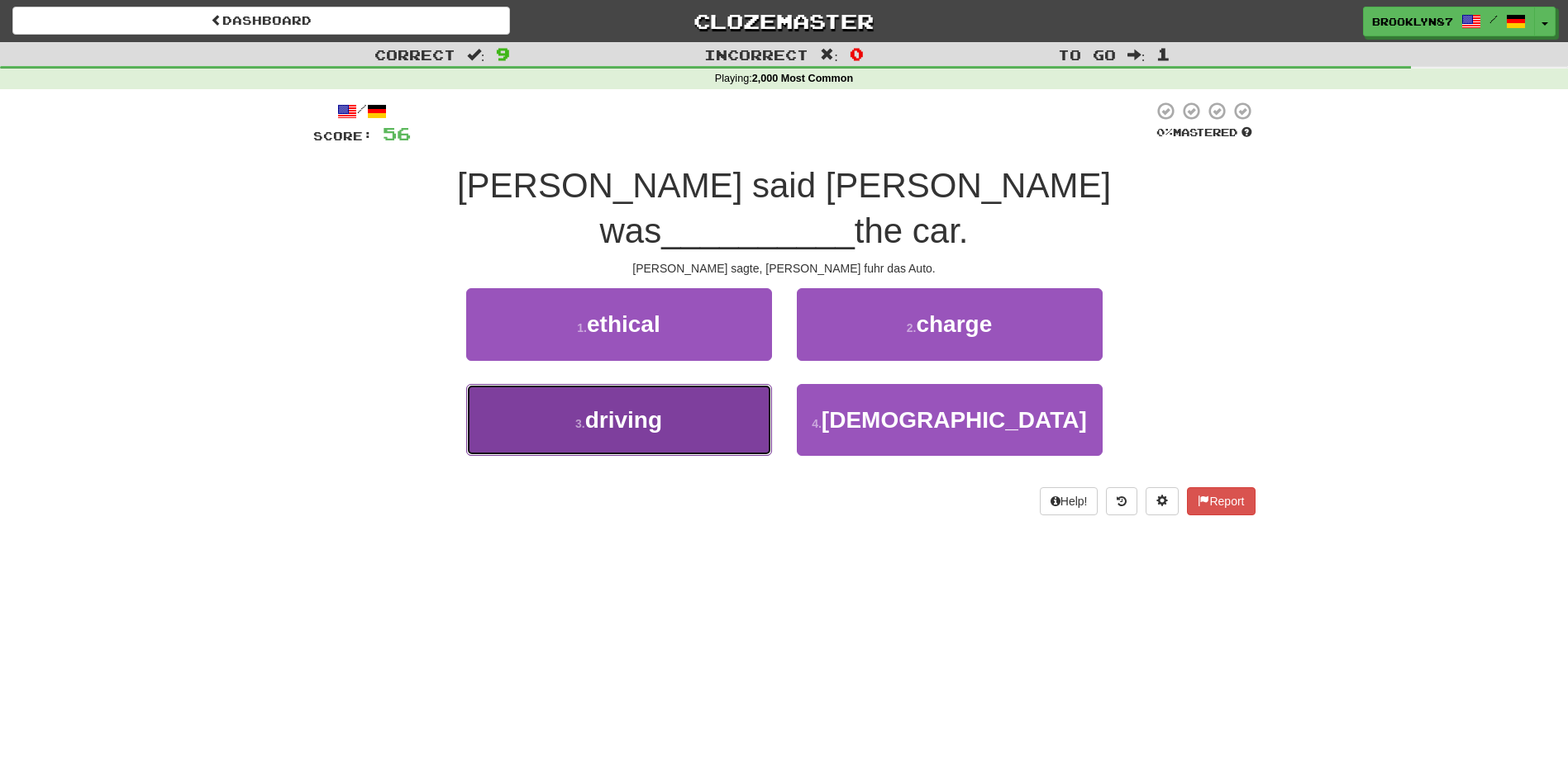
click at [644, 408] on span "driving" at bounding box center [623, 420] width 77 height 25
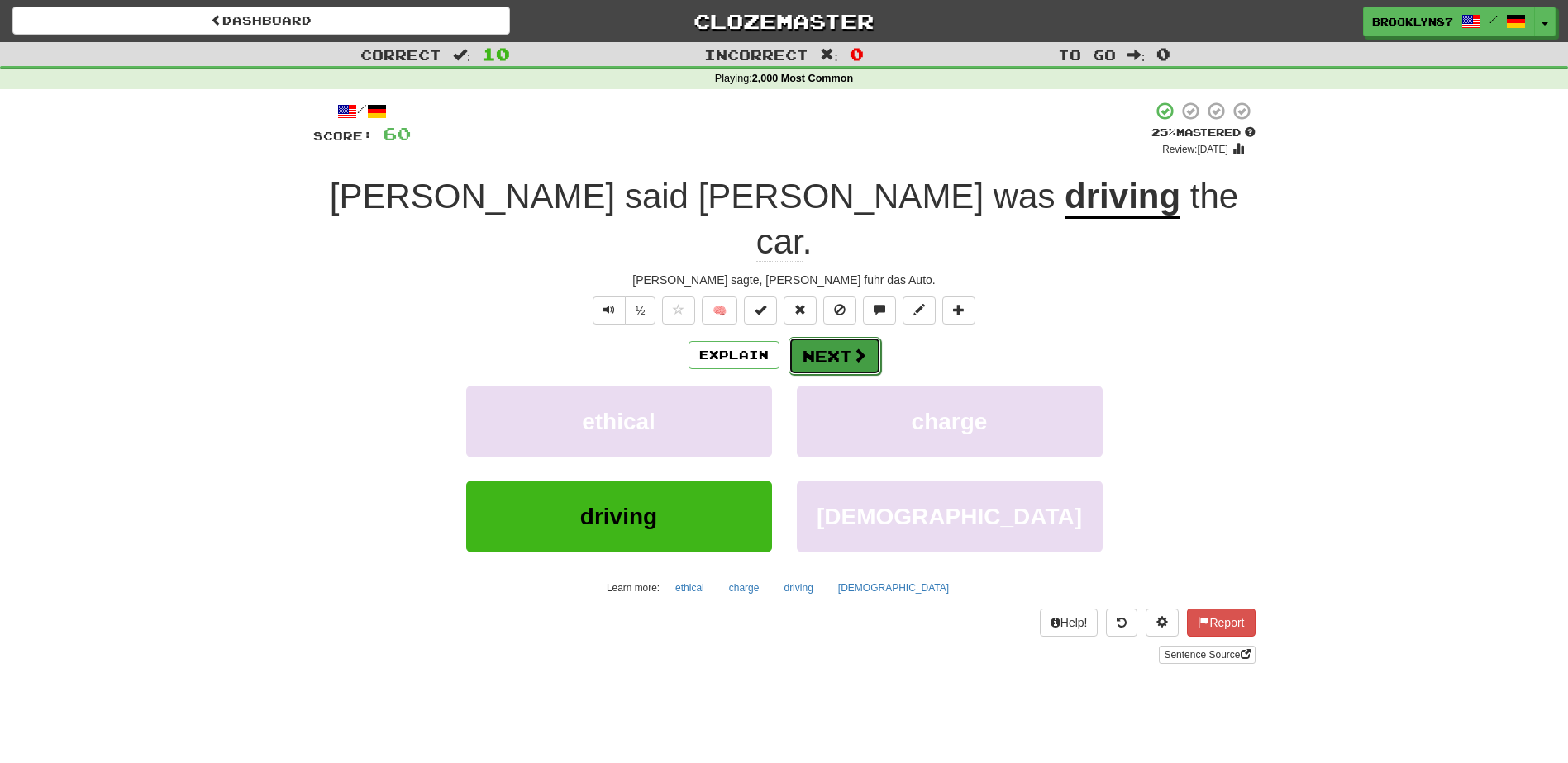
click at [831, 337] on button "Next" at bounding box center [834, 356] width 93 height 38
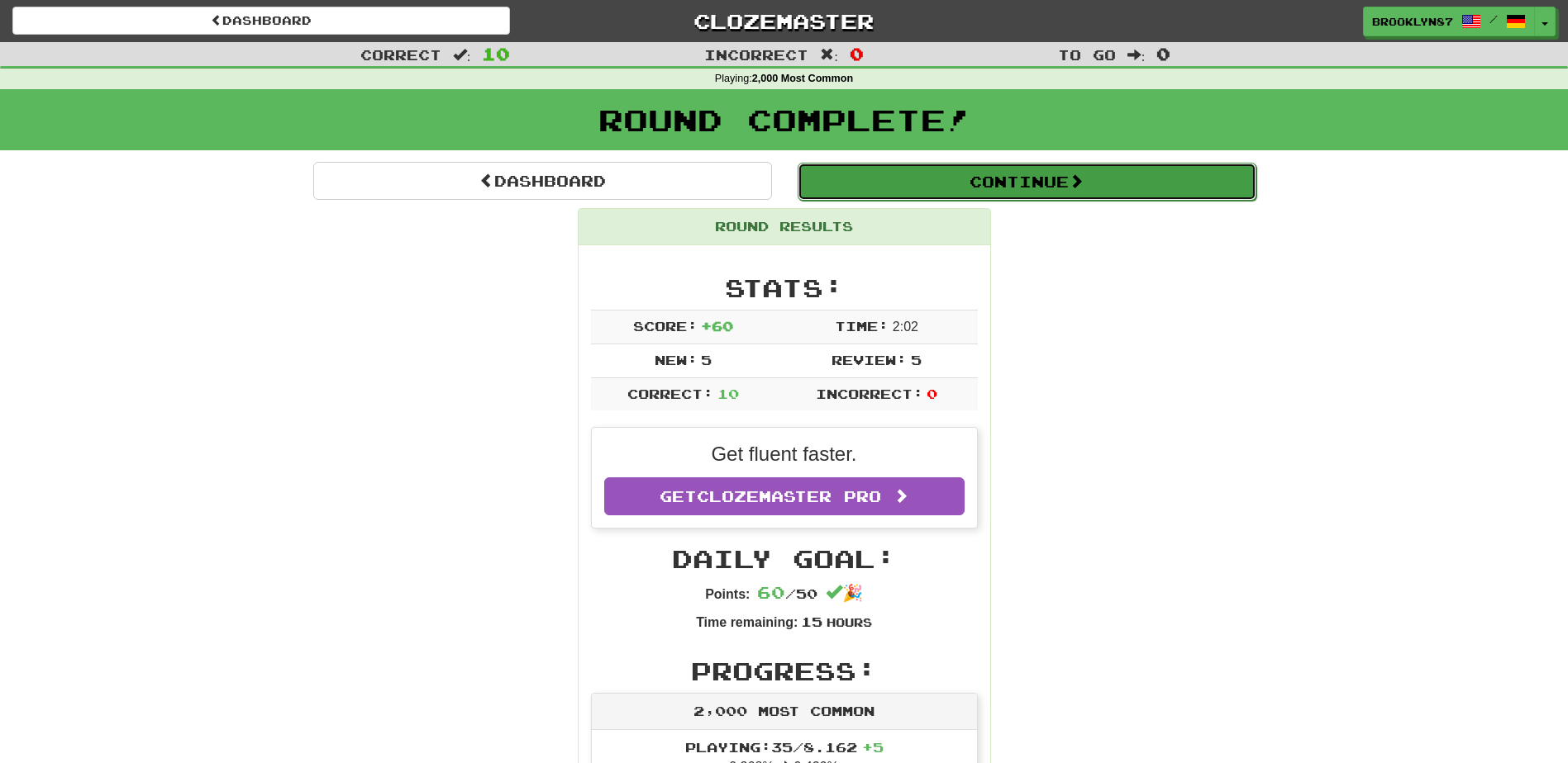
click at [976, 171] on button "Continue" at bounding box center [1027, 182] width 459 height 38
